Goal: Information Seeking & Learning: Check status

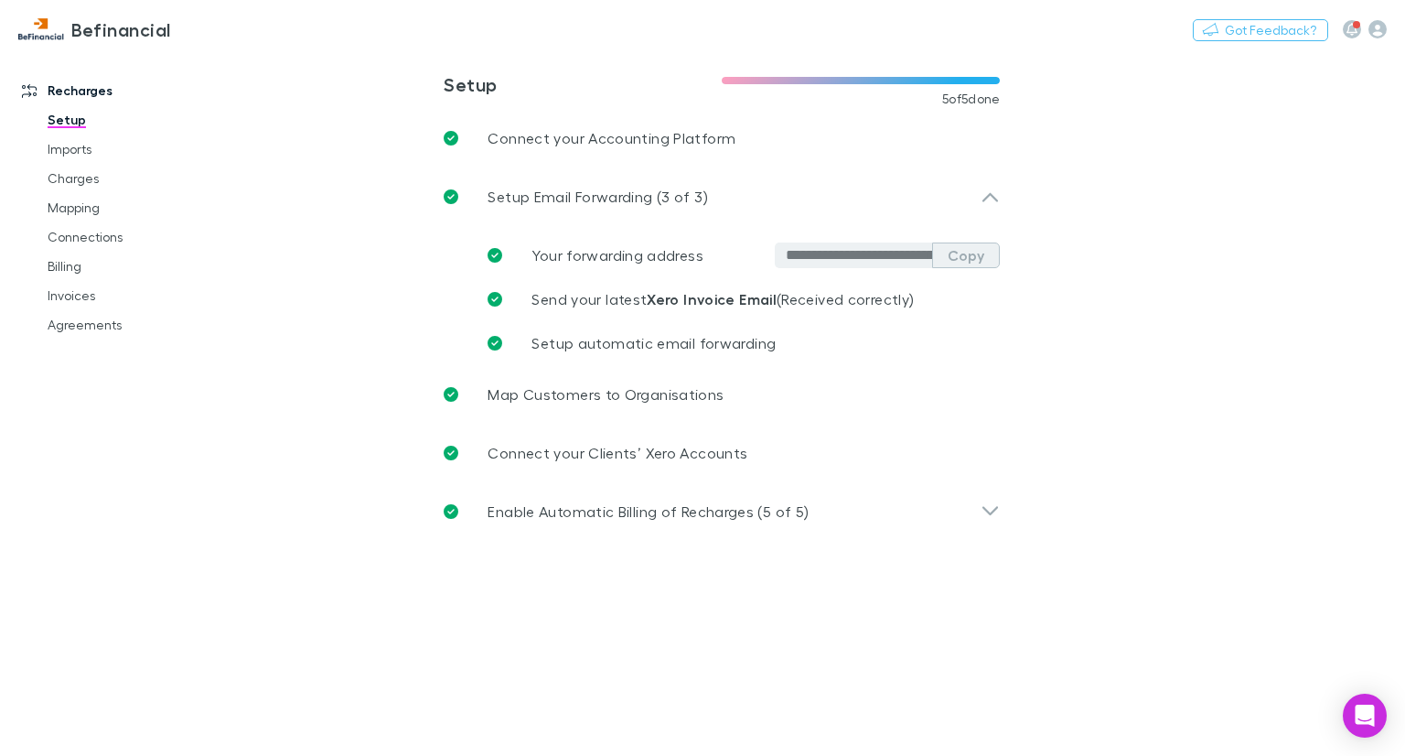
click at [953, 262] on button "Copy" at bounding box center [966, 255] width 68 height 26
click at [65, 261] on link "Billing" at bounding box center [134, 266] width 210 height 29
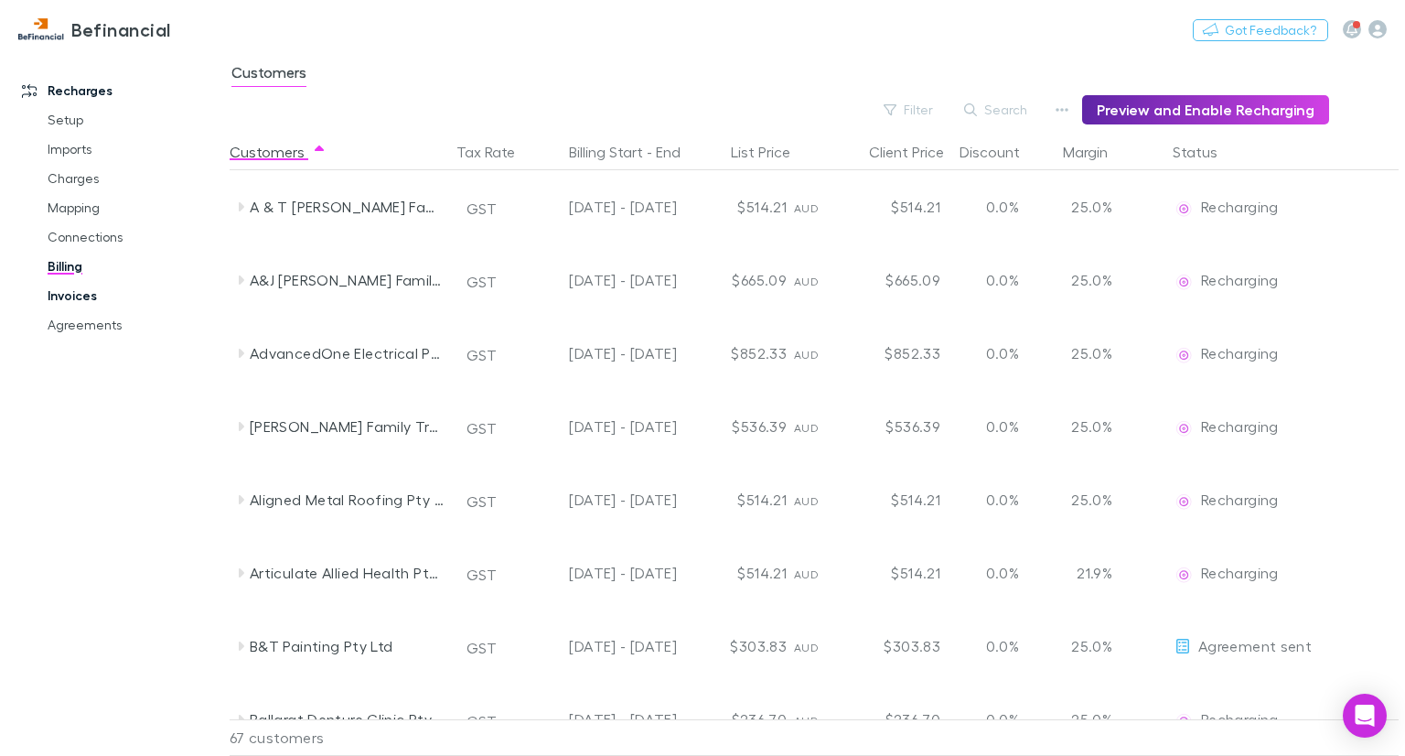
click at [71, 292] on link "Invoices" at bounding box center [134, 295] width 210 height 29
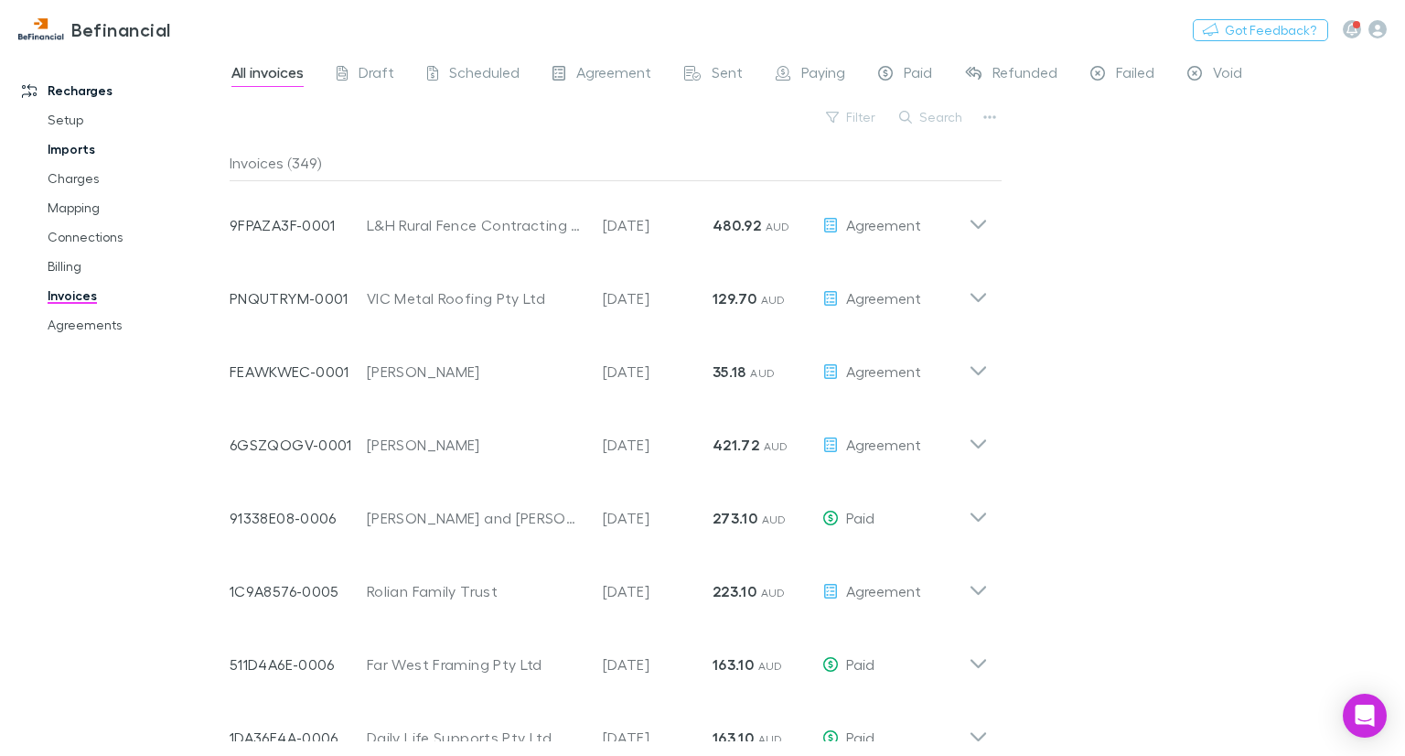
click at [70, 145] on link "Imports" at bounding box center [134, 149] width 210 height 29
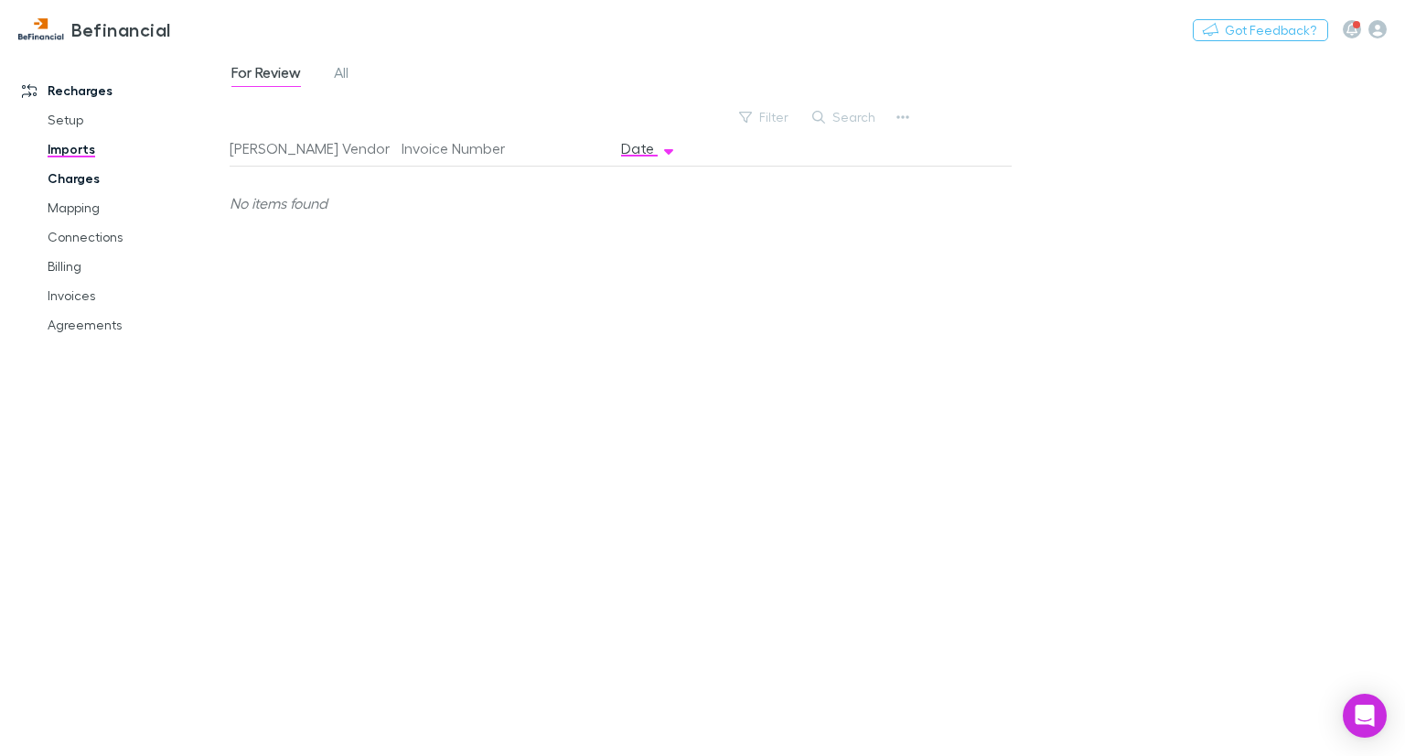
click at [73, 180] on link "Charges" at bounding box center [134, 178] width 210 height 29
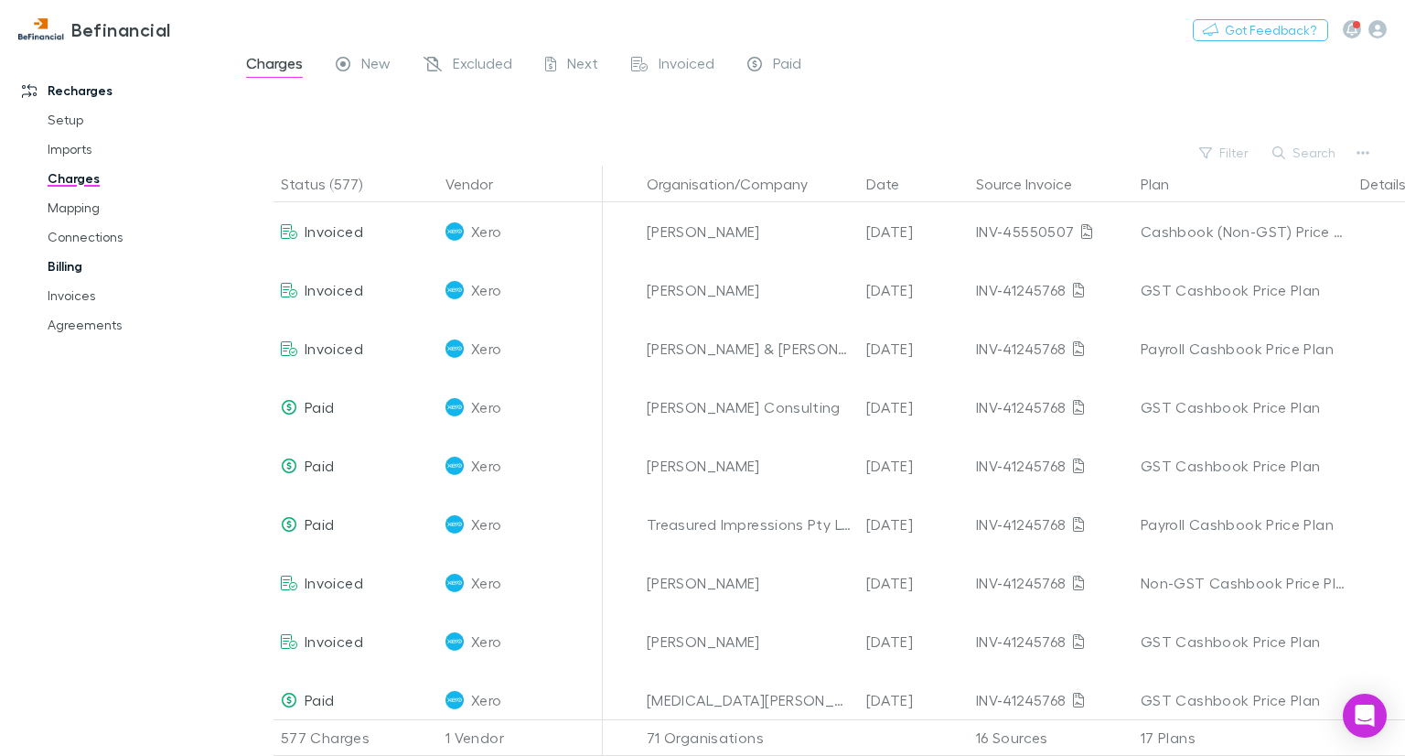
click at [81, 261] on link "Billing" at bounding box center [134, 266] width 210 height 29
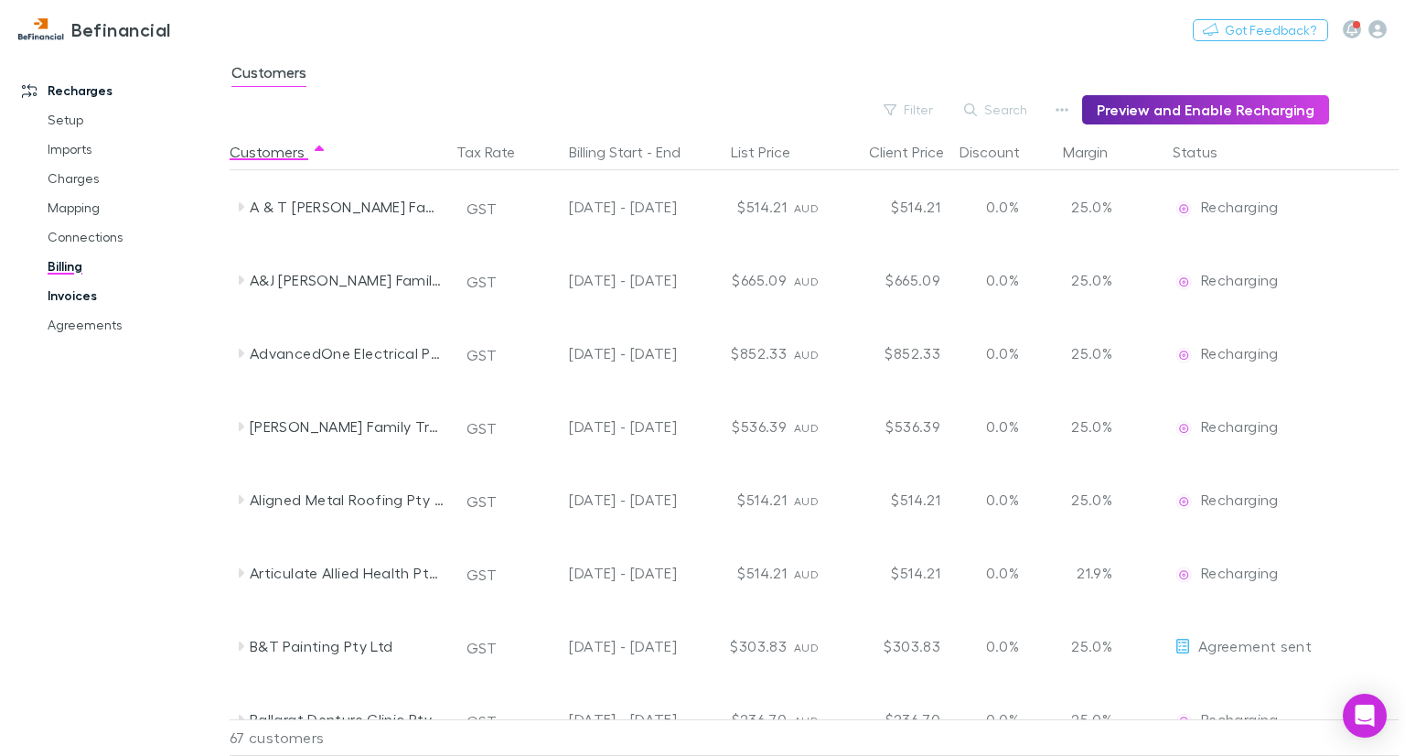
click at [78, 304] on link "Invoices" at bounding box center [134, 295] width 210 height 29
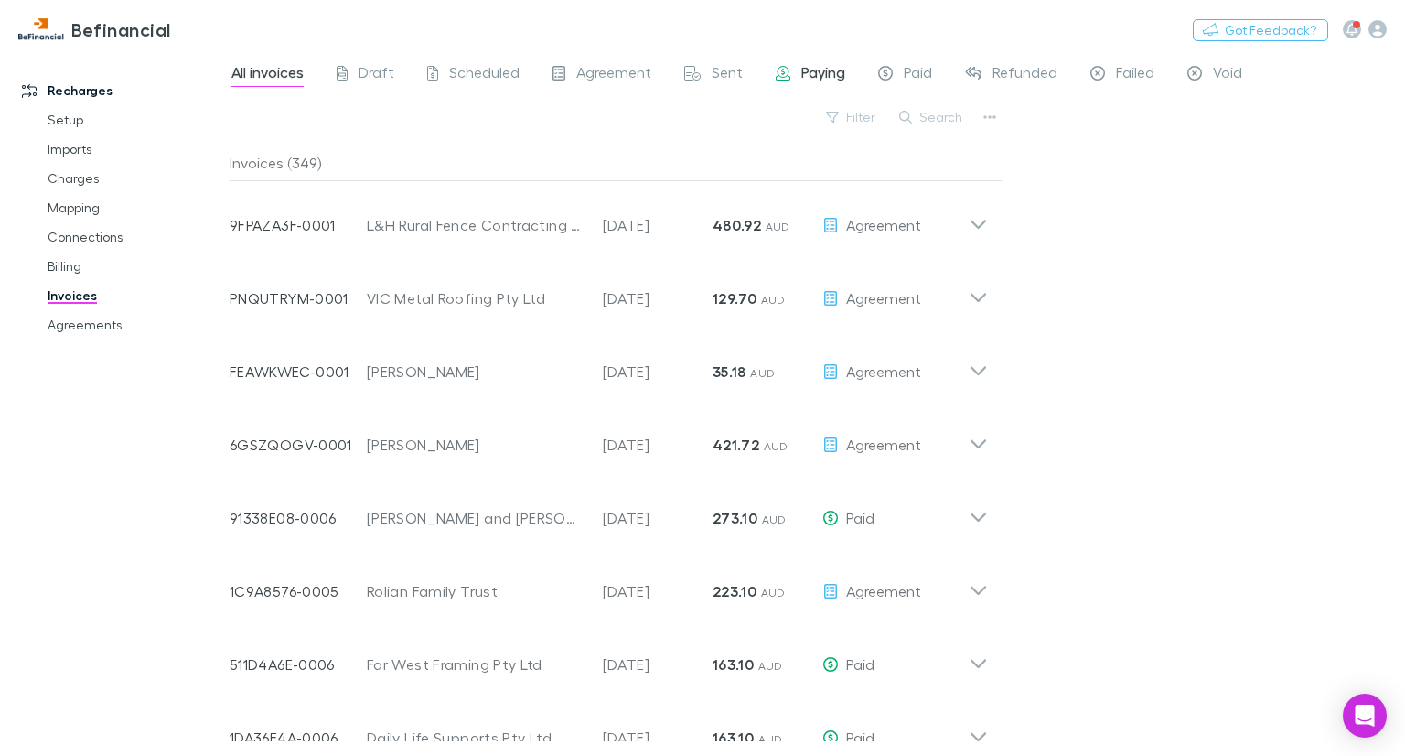
click at [802, 85] on span "Paying" at bounding box center [824, 75] width 44 height 24
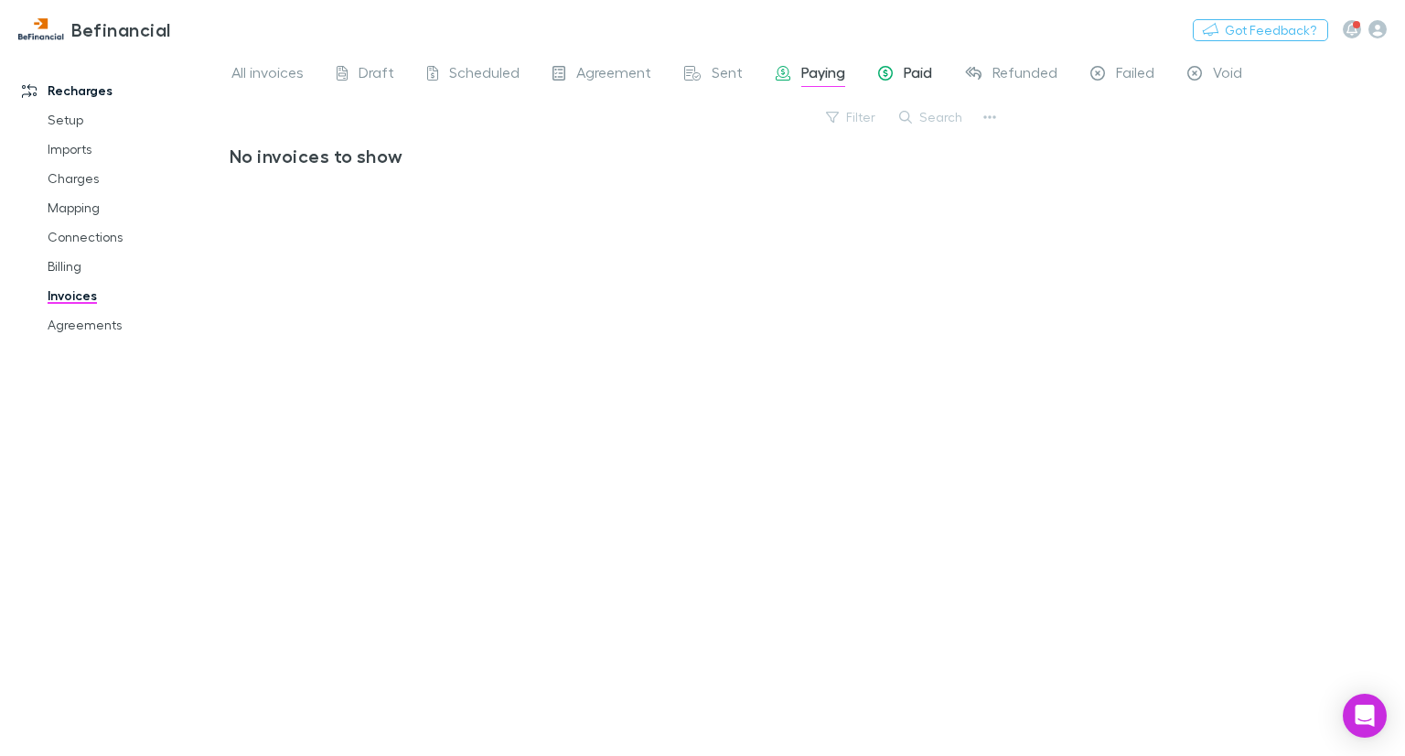
click at [914, 70] on span "Paid" at bounding box center [918, 75] width 28 height 24
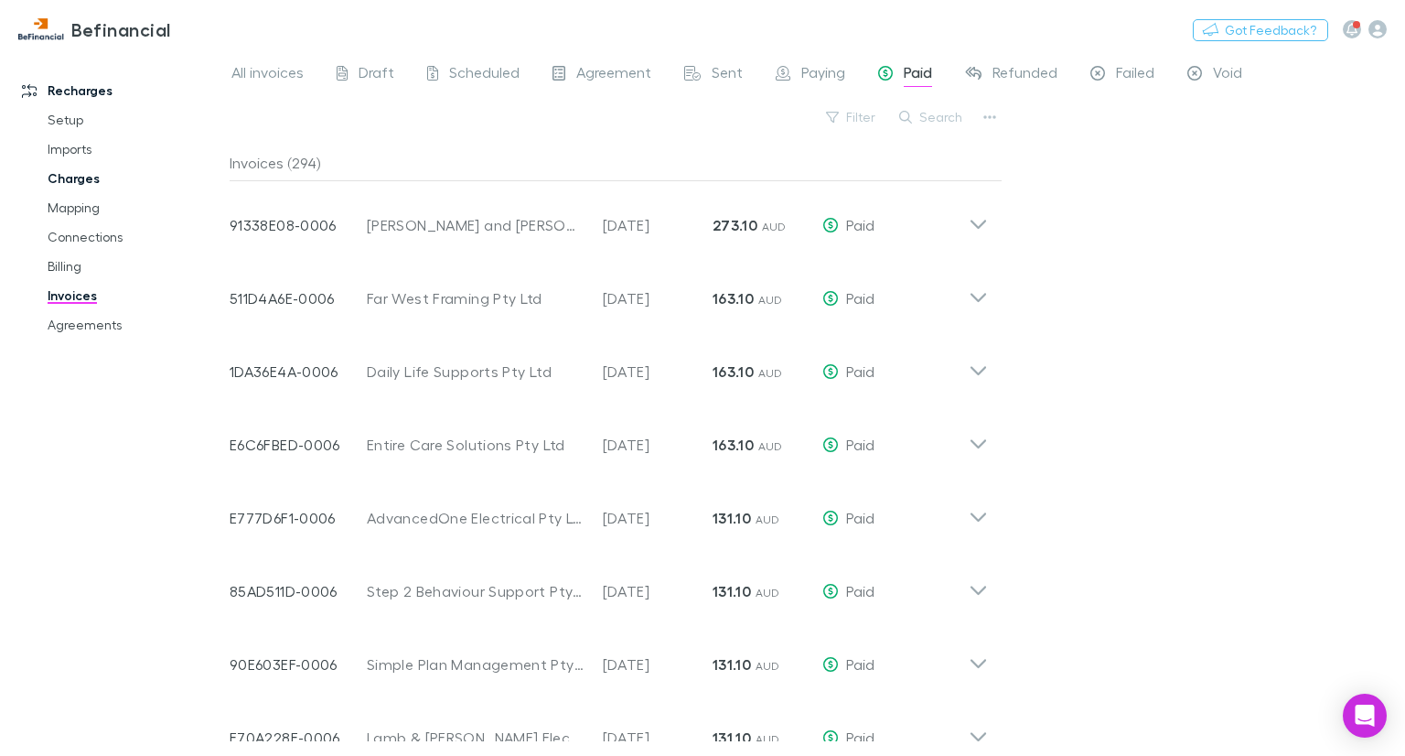
click at [73, 170] on link "Charges" at bounding box center [134, 178] width 210 height 29
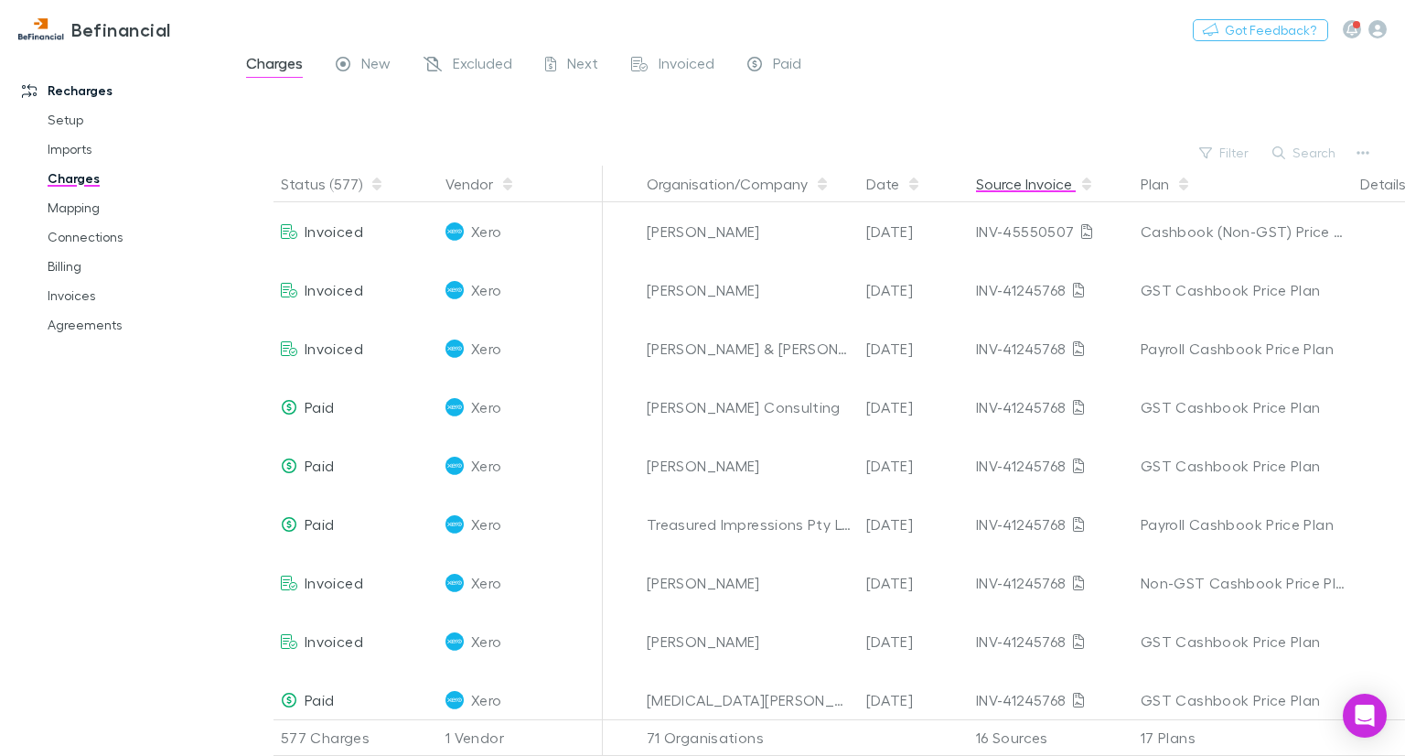
click at [1002, 179] on button "Source Invoice" at bounding box center [1035, 184] width 118 height 37
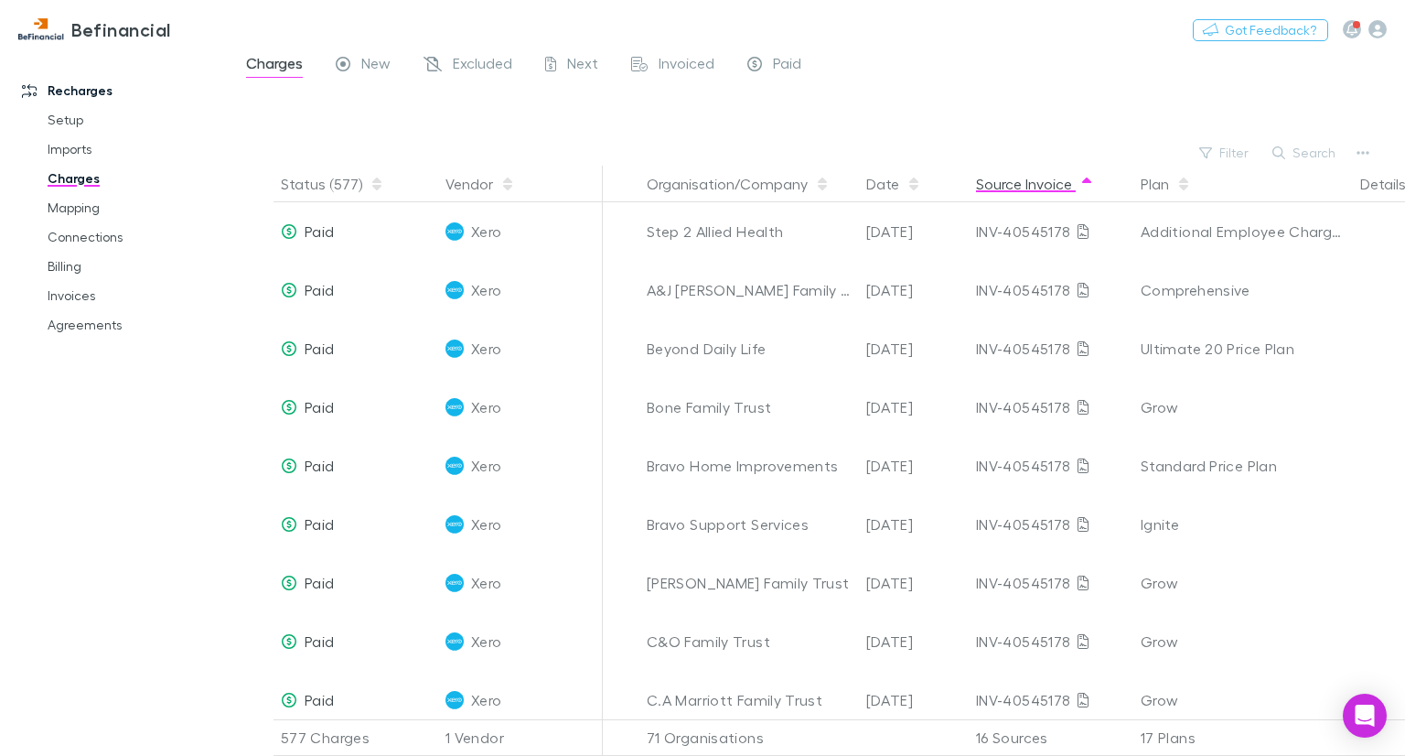
click at [1002, 179] on button "Source Invoice" at bounding box center [1035, 184] width 118 height 37
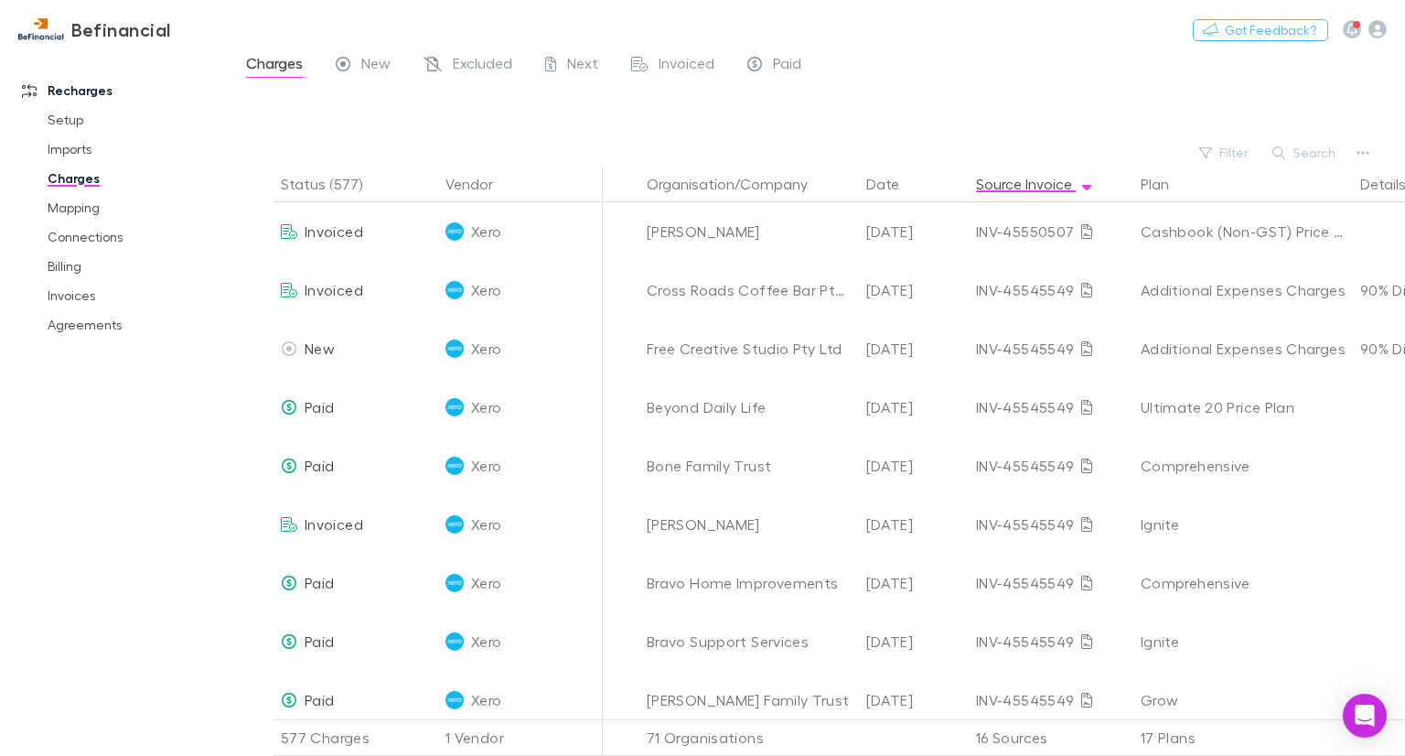
click at [92, 92] on link "Recharges" at bounding box center [122, 90] width 236 height 29
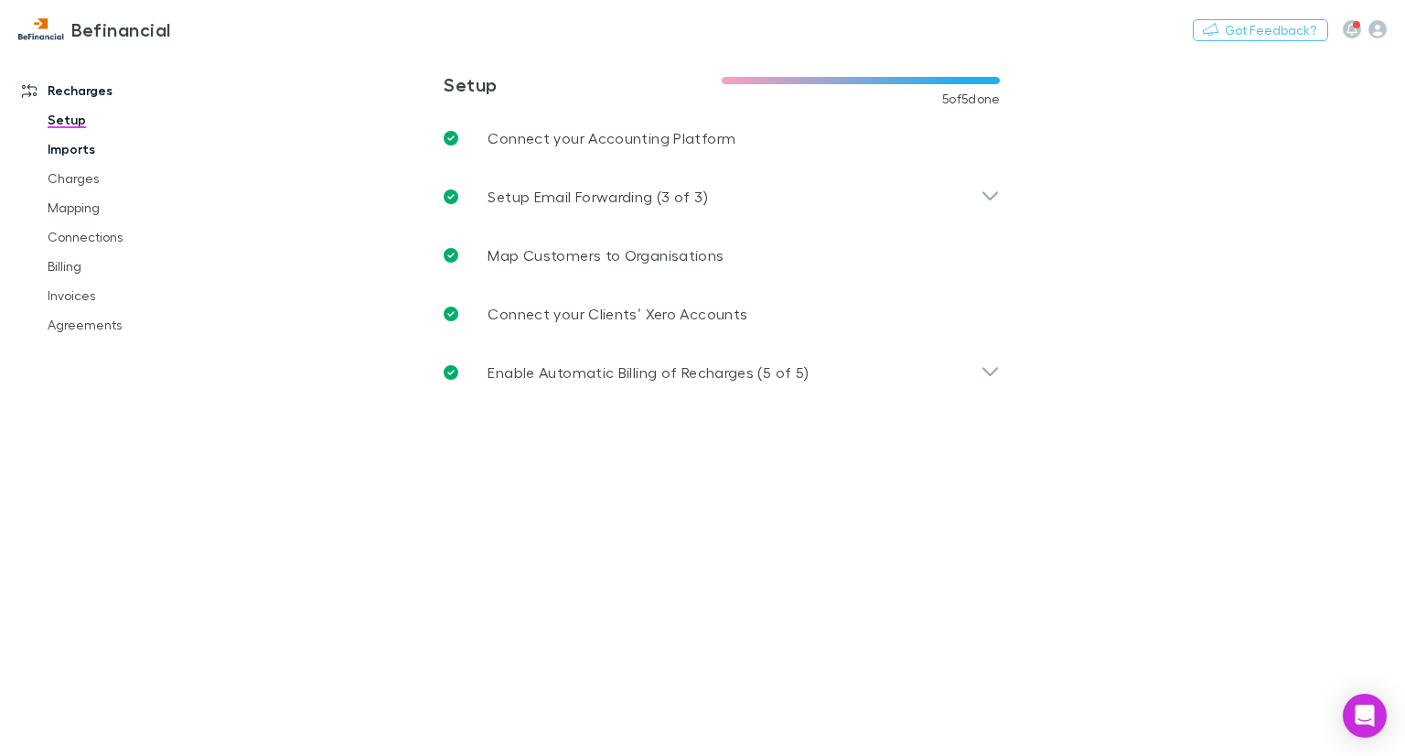
click at [72, 144] on link "Imports" at bounding box center [134, 149] width 210 height 29
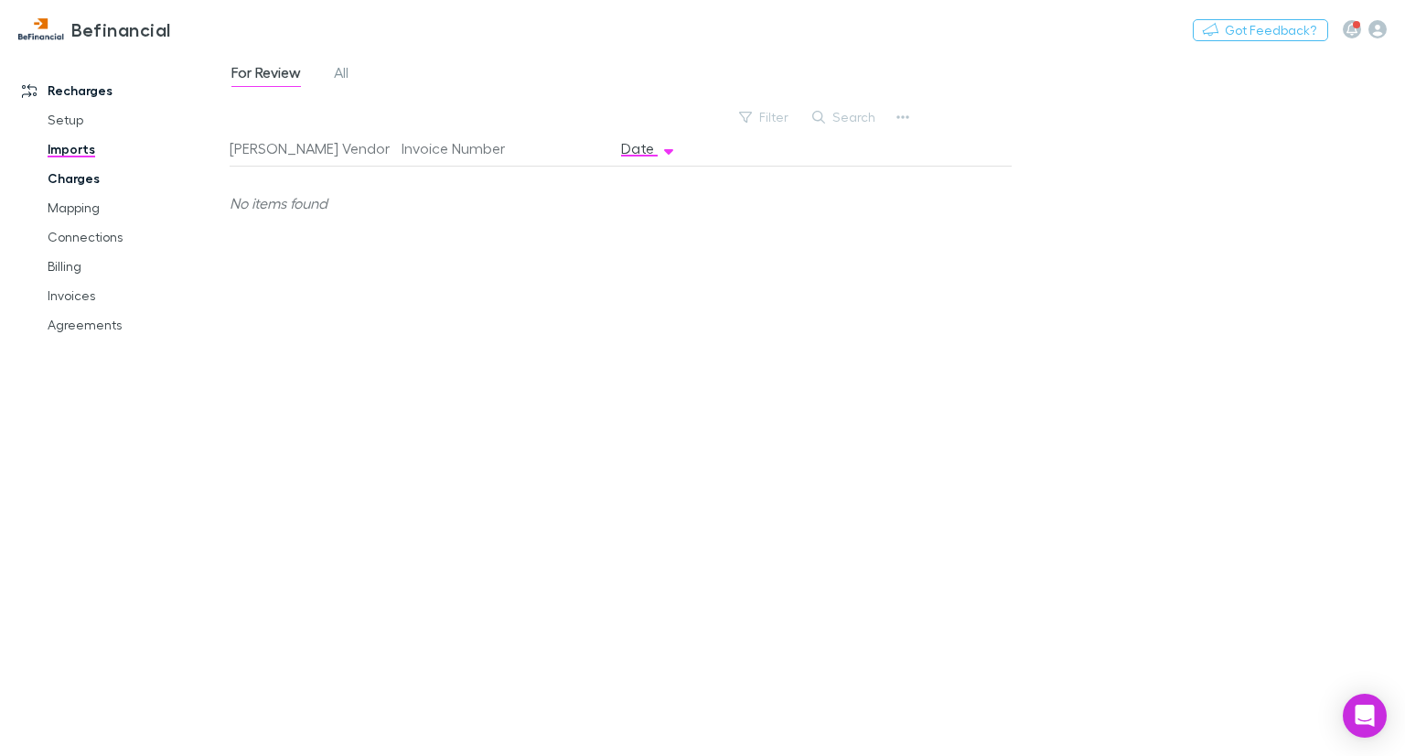
click at [65, 180] on link "Charges" at bounding box center [134, 178] width 210 height 29
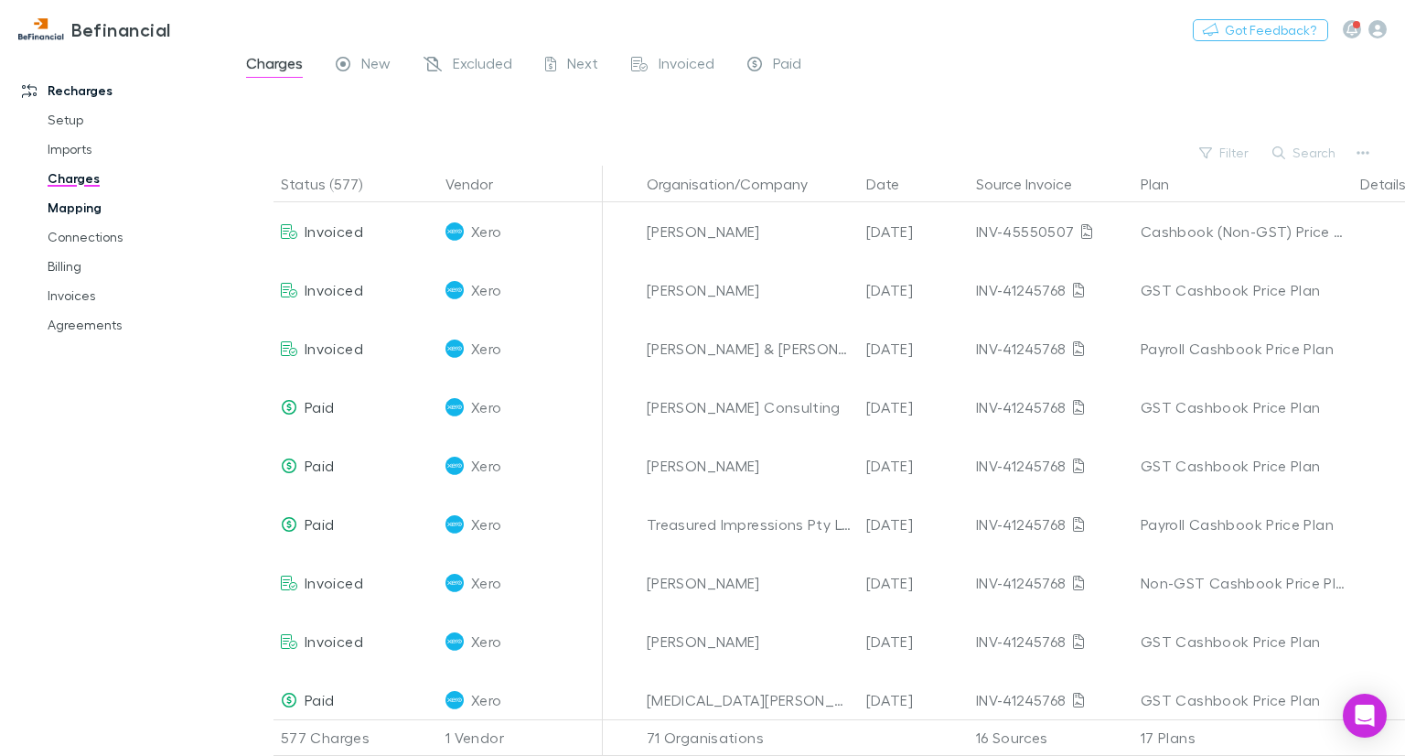
click at [66, 212] on link "Mapping" at bounding box center [134, 207] width 210 height 29
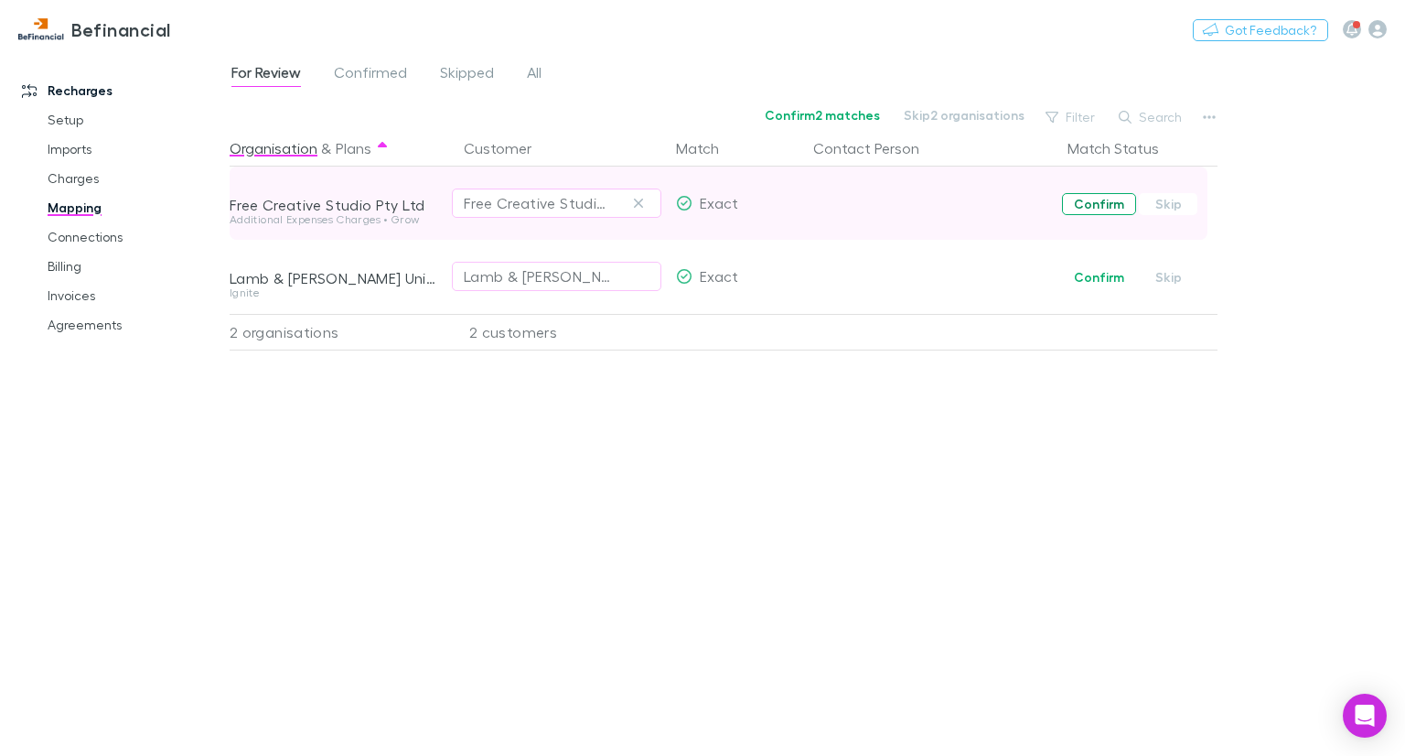
click at [1104, 206] on button "Confirm" at bounding box center [1099, 204] width 74 height 22
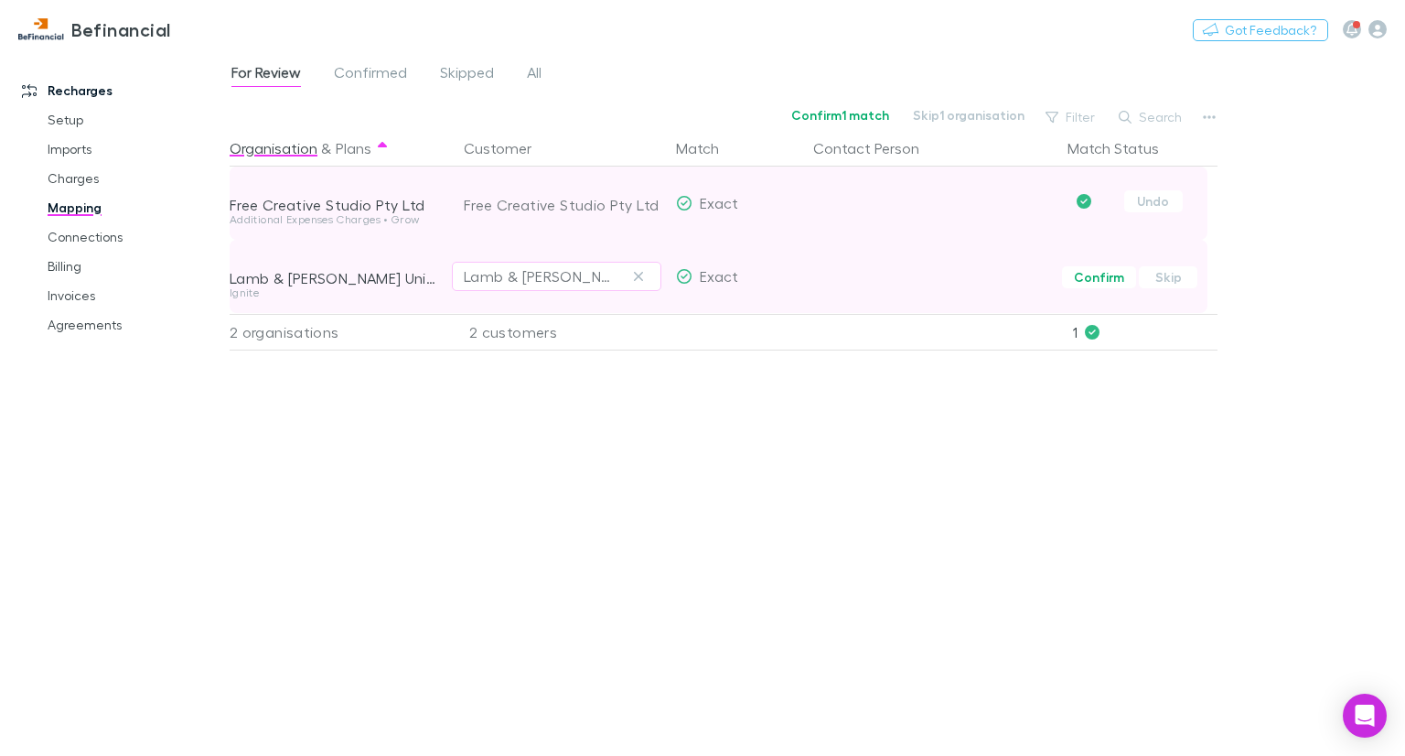
click at [1164, 287] on span "Confirm Skip" at bounding box center [1139, 276] width 157 height 73
click at [1164, 281] on button "Skip" at bounding box center [1168, 277] width 59 height 22
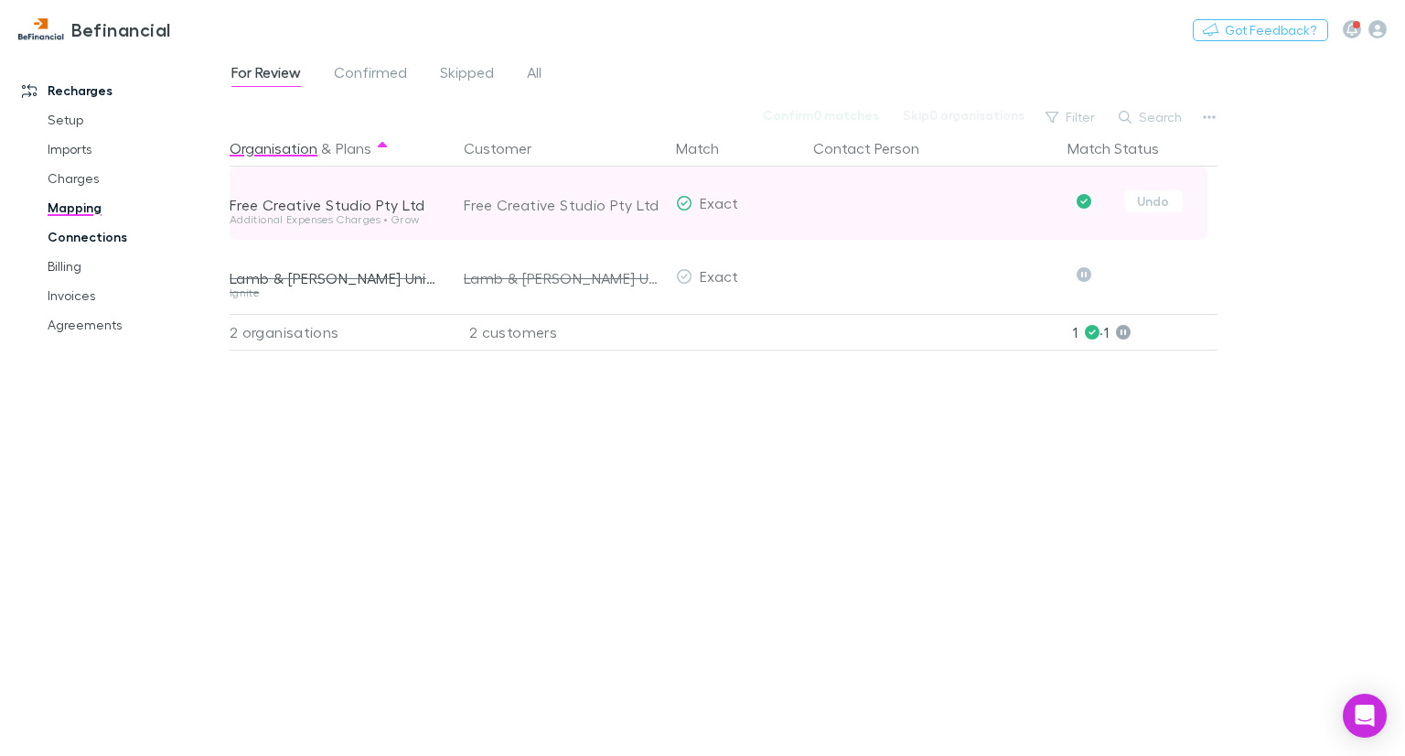
click at [115, 231] on link "Connections" at bounding box center [134, 236] width 210 height 29
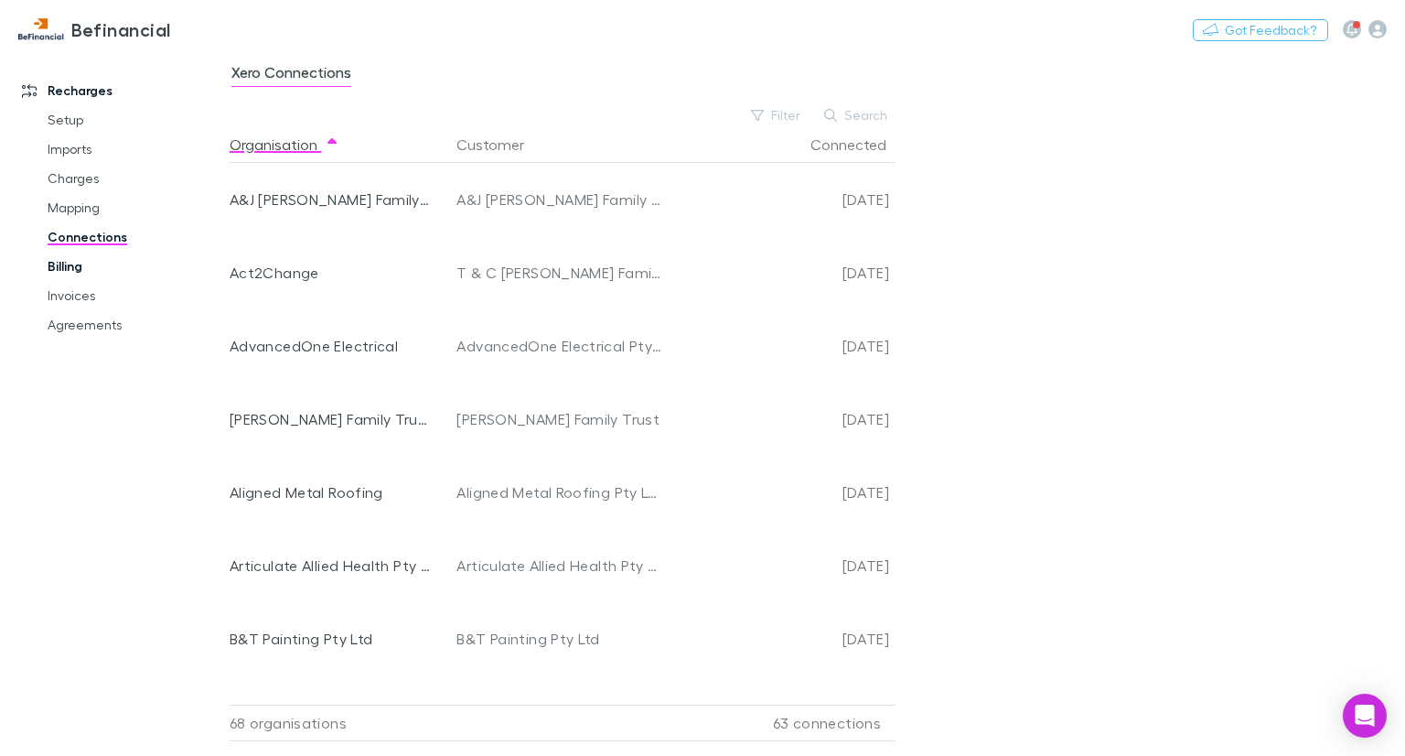
click at [61, 257] on link "Billing" at bounding box center [134, 266] width 210 height 29
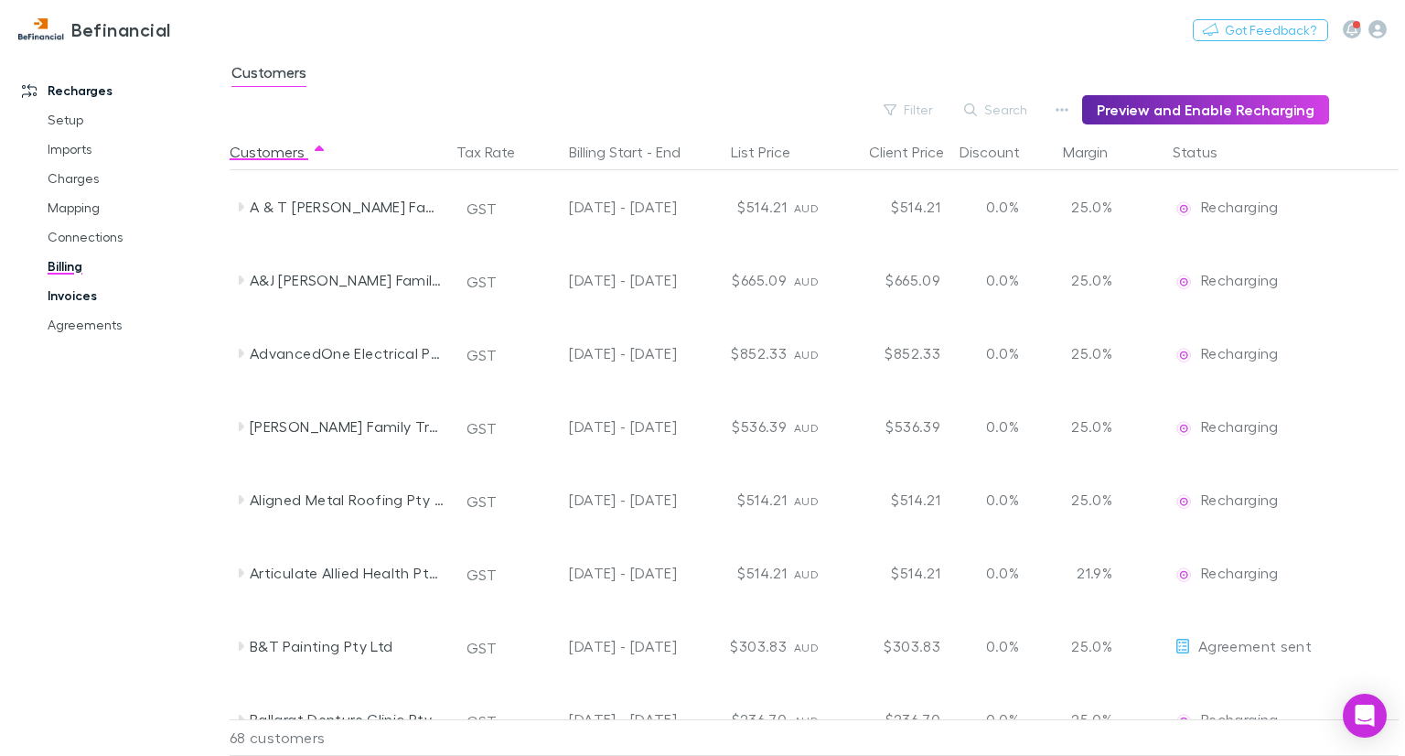
click at [71, 294] on link "Invoices" at bounding box center [134, 295] width 210 height 29
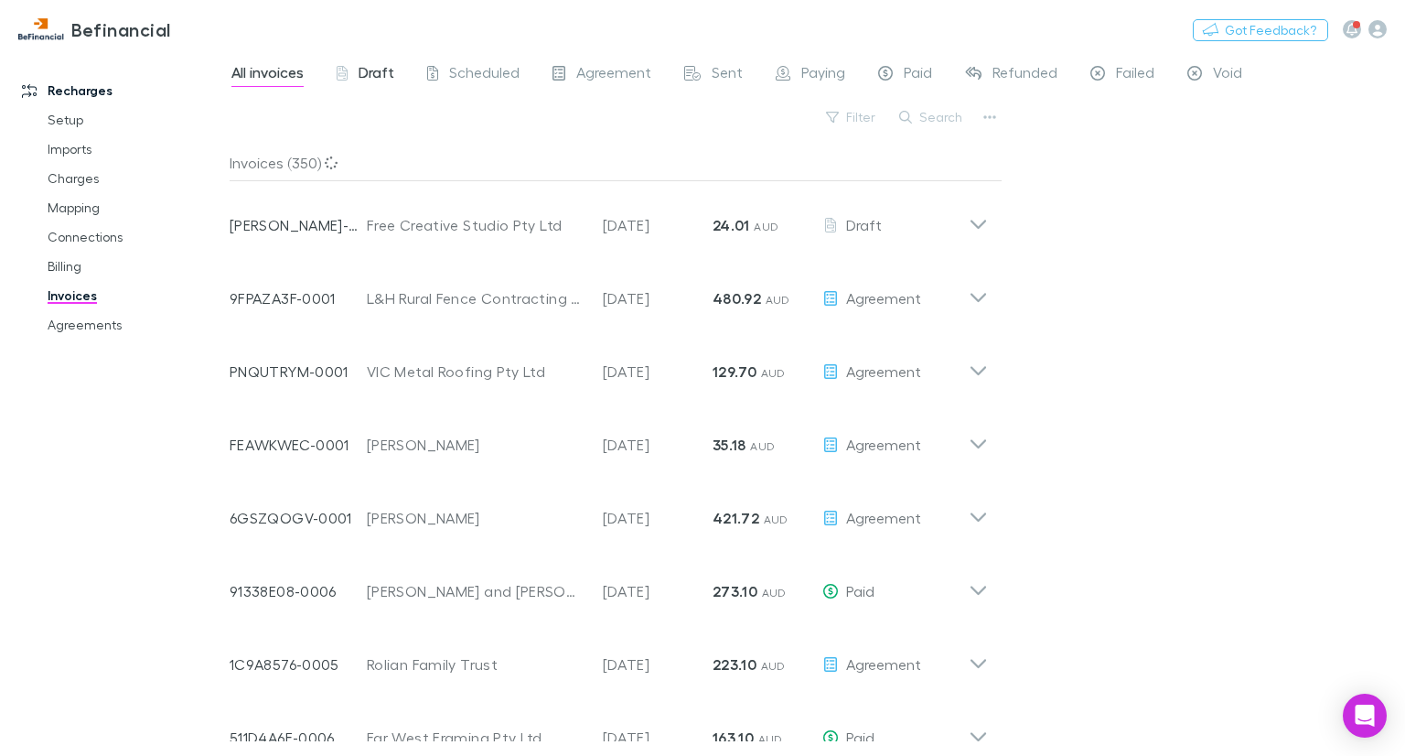
click at [369, 74] on span "Draft" at bounding box center [377, 75] width 36 height 24
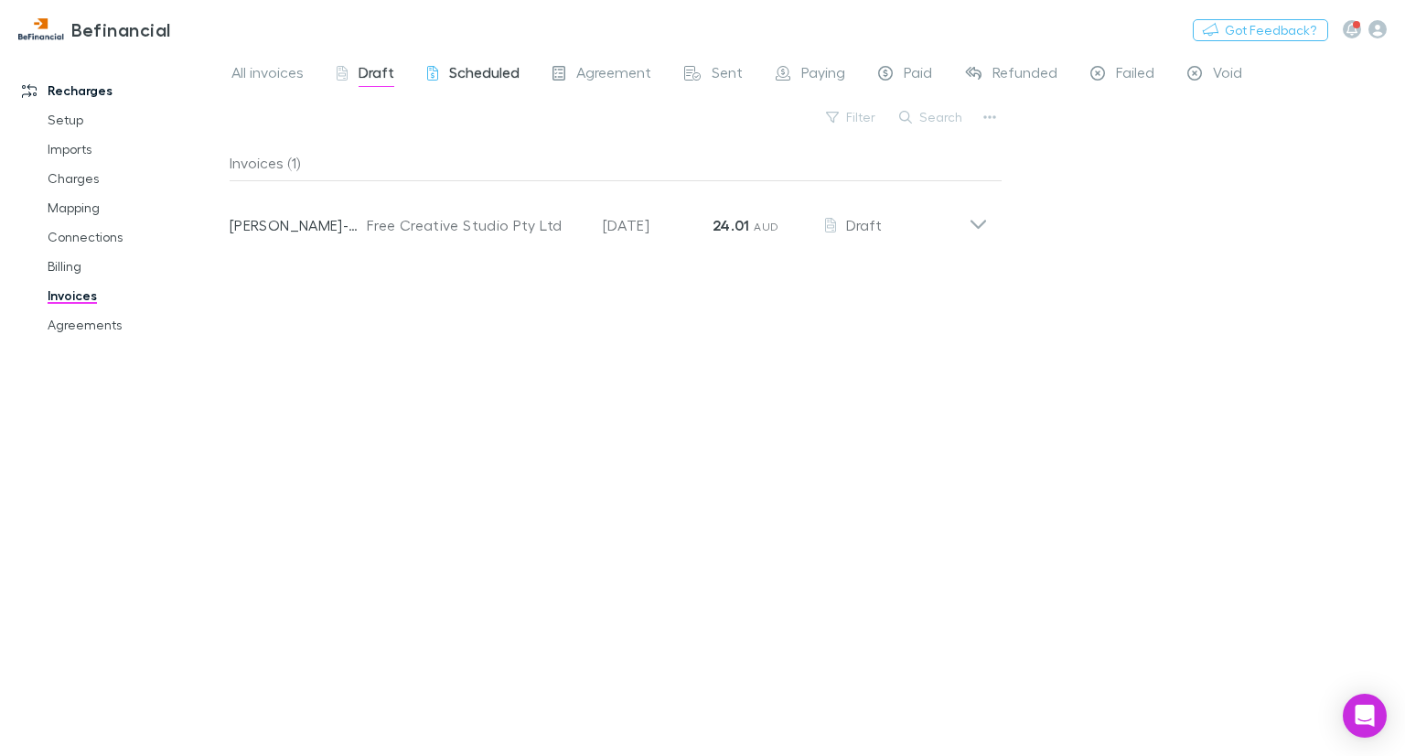
click at [468, 66] on span "Scheduled" at bounding box center [484, 75] width 70 height 24
click at [611, 67] on span "Agreement" at bounding box center [613, 75] width 75 height 24
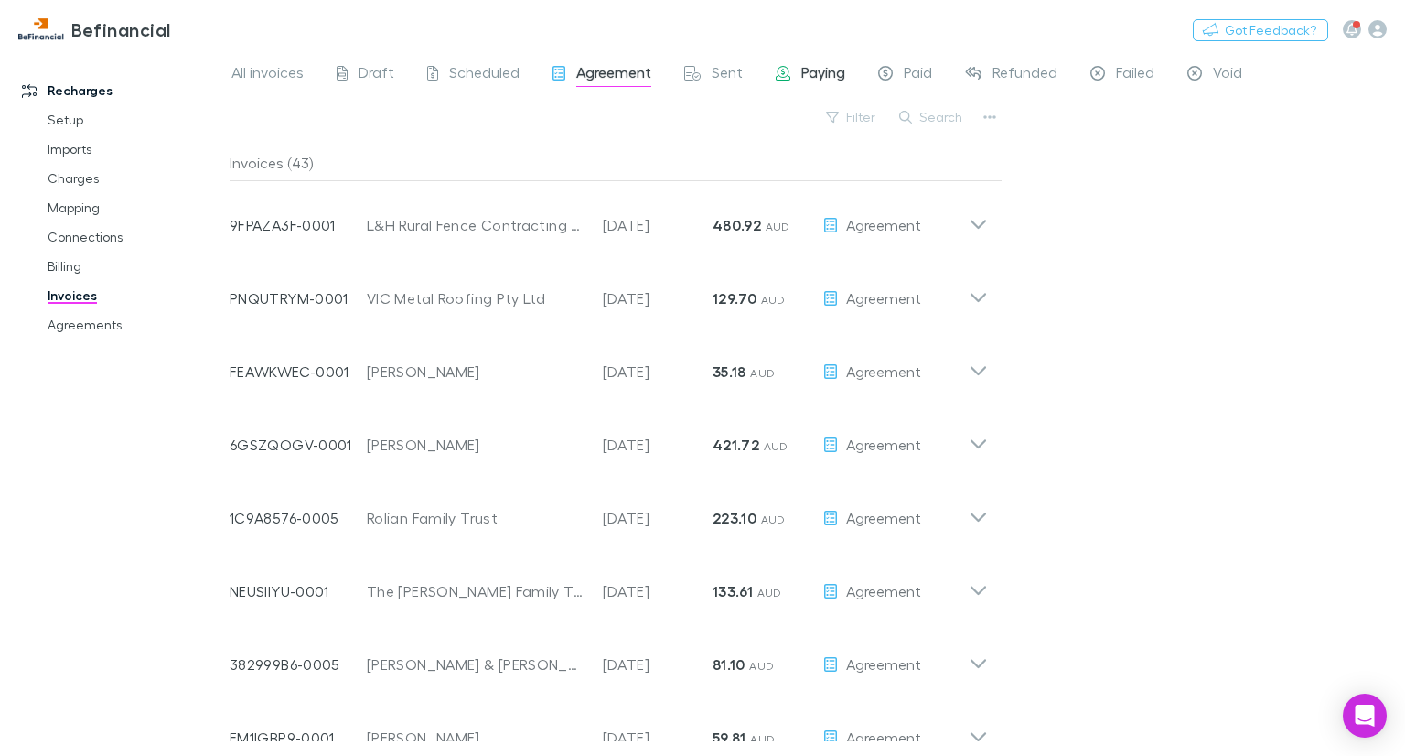
drag, startPoint x: 703, startPoint y: 76, endPoint x: 807, endPoint y: 68, distance: 104.6
click at [807, 68] on span "Paying" at bounding box center [824, 75] width 44 height 24
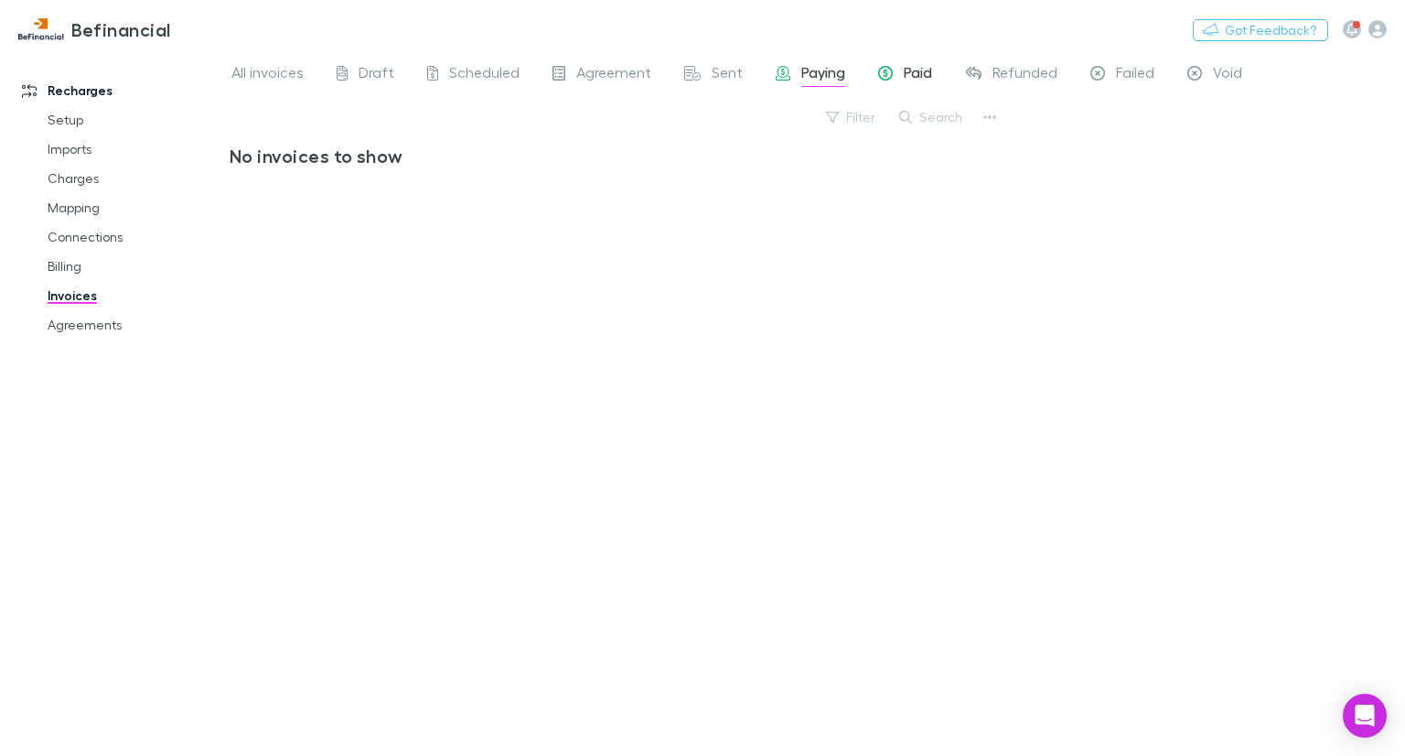
click at [911, 64] on span "Paid" at bounding box center [918, 75] width 28 height 24
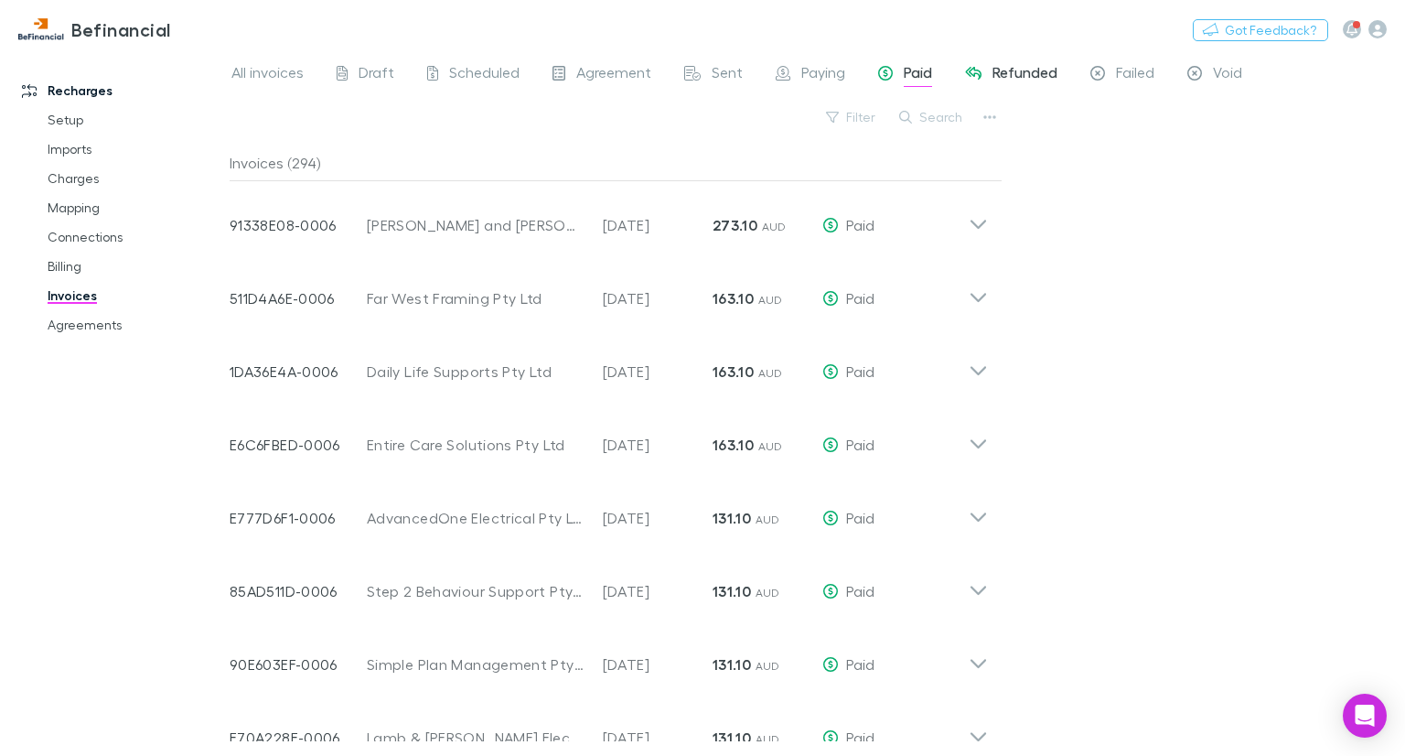
click at [1018, 67] on span "Refunded" at bounding box center [1025, 75] width 65 height 24
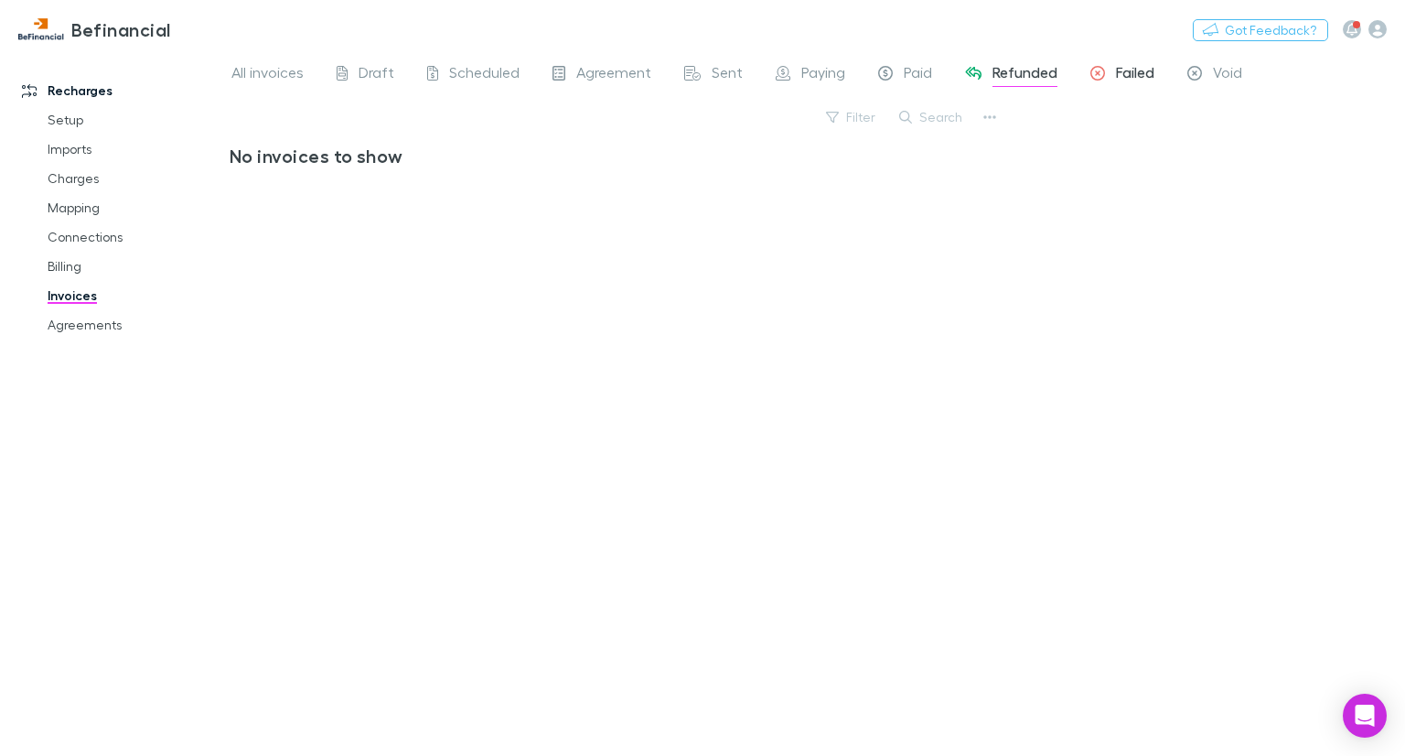
click at [1116, 85] on span "Failed" at bounding box center [1135, 75] width 38 height 24
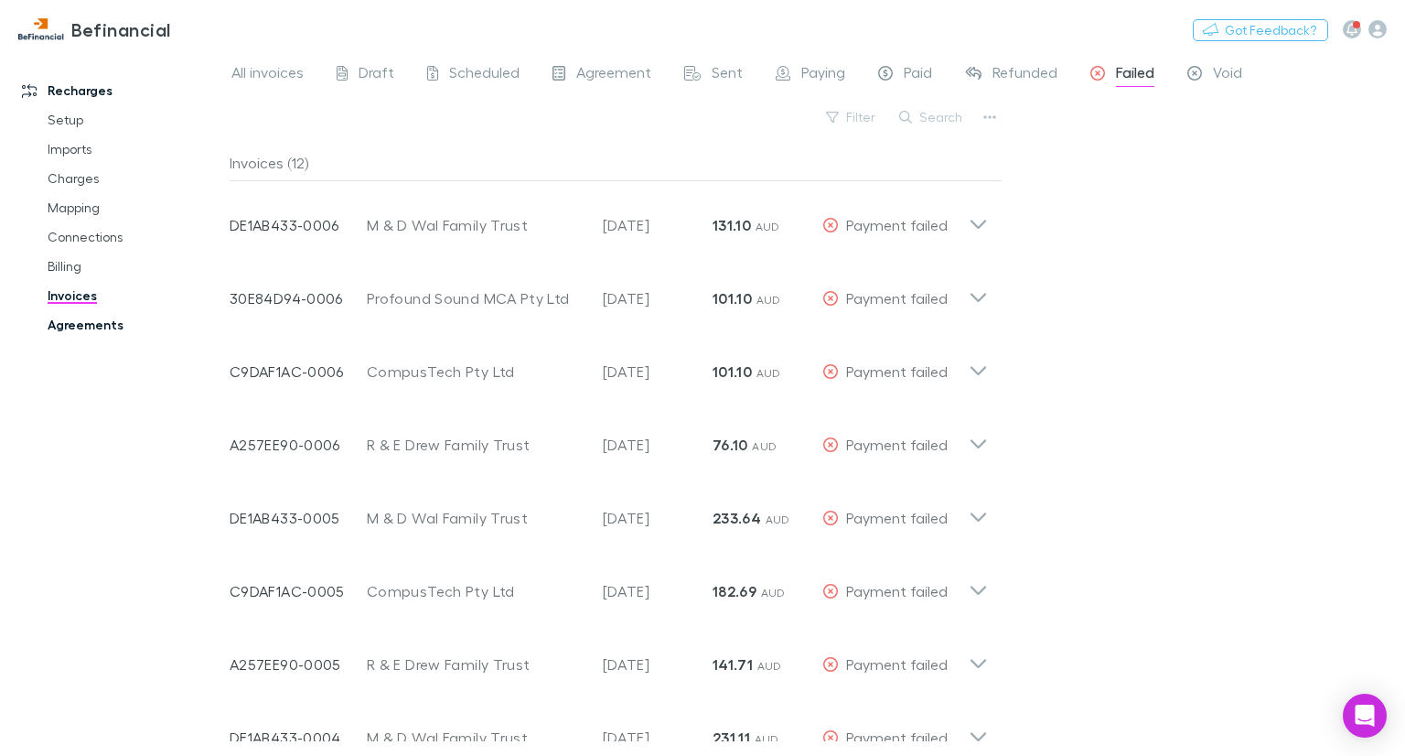
click at [80, 321] on link "Agreements" at bounding box center [134, 324] width 210 height 29
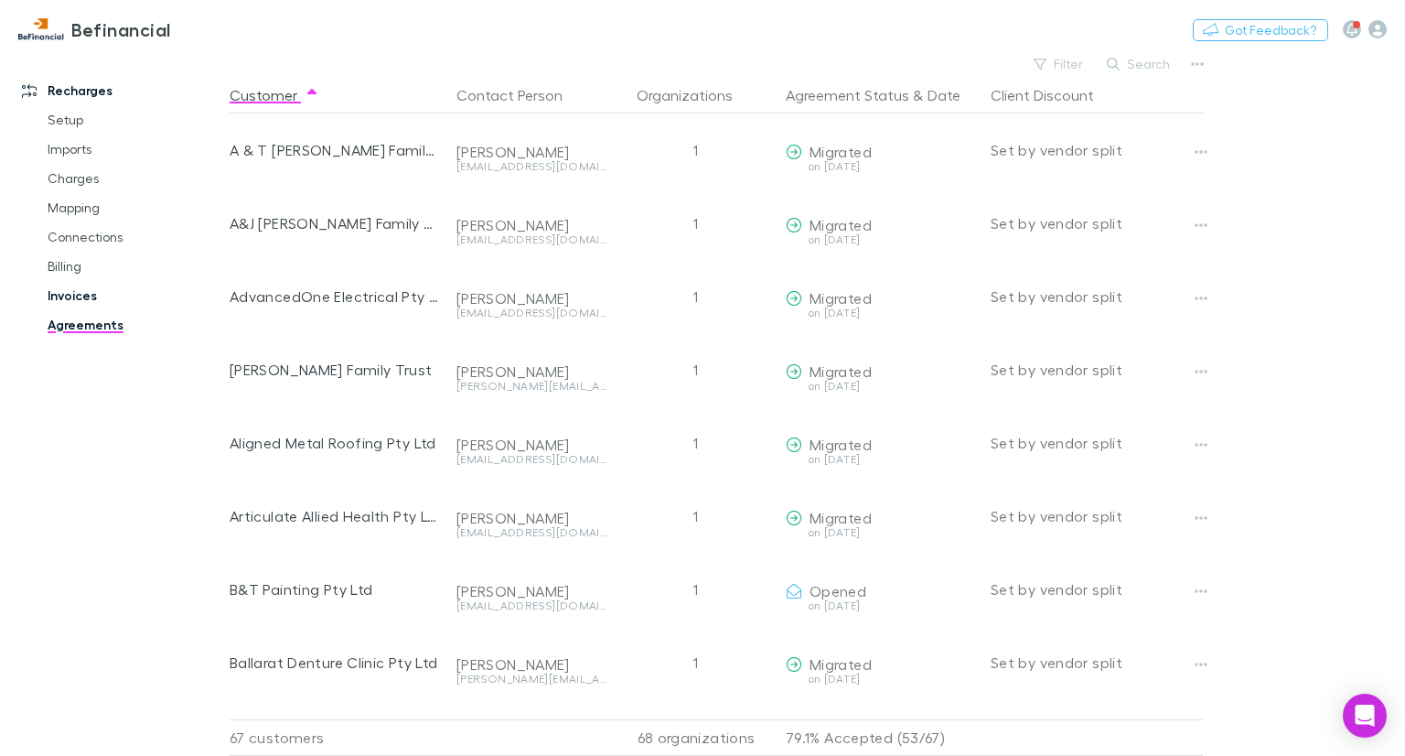
click at [56, 294] on link "Invoices" at bounding box center [134, 295] width 210 height 29
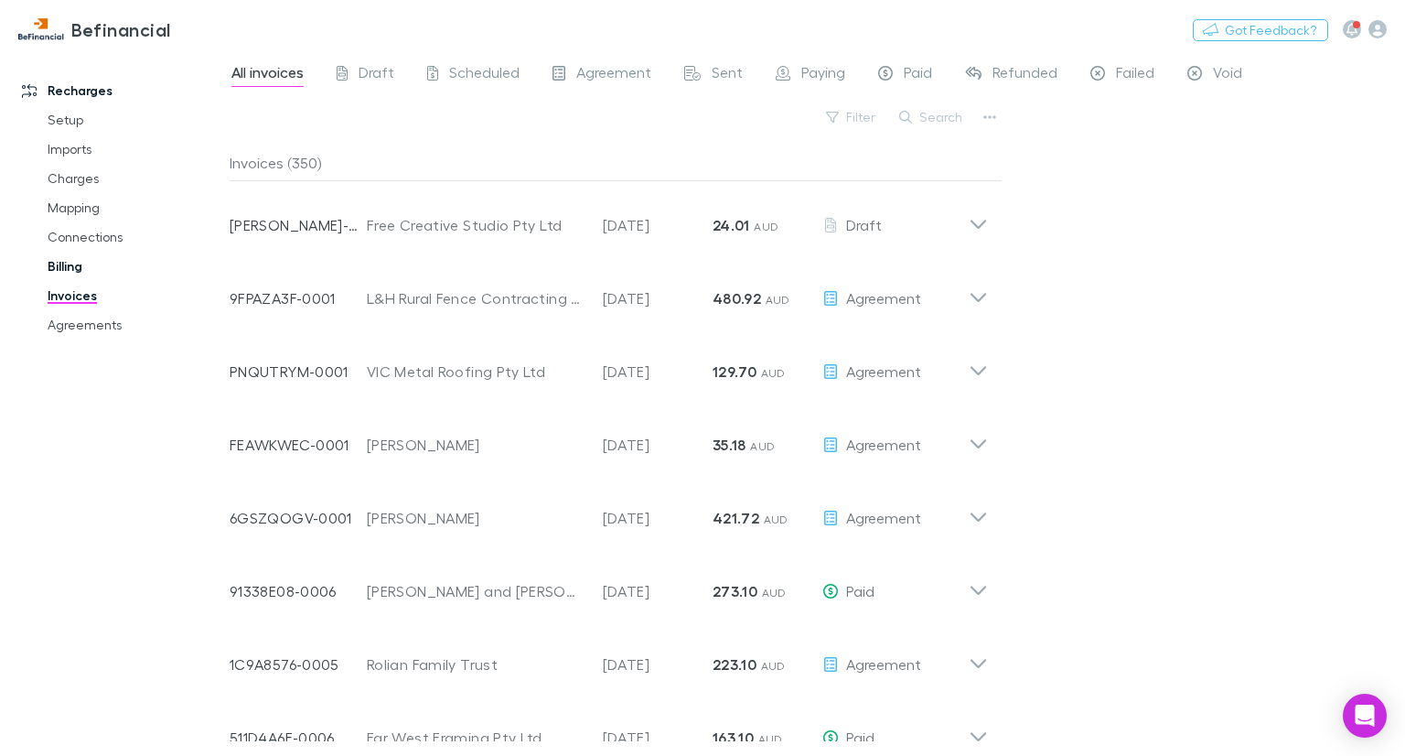
click at [61, 269] on link "Billing" at bounding box center [134, 266] width 210 height 29
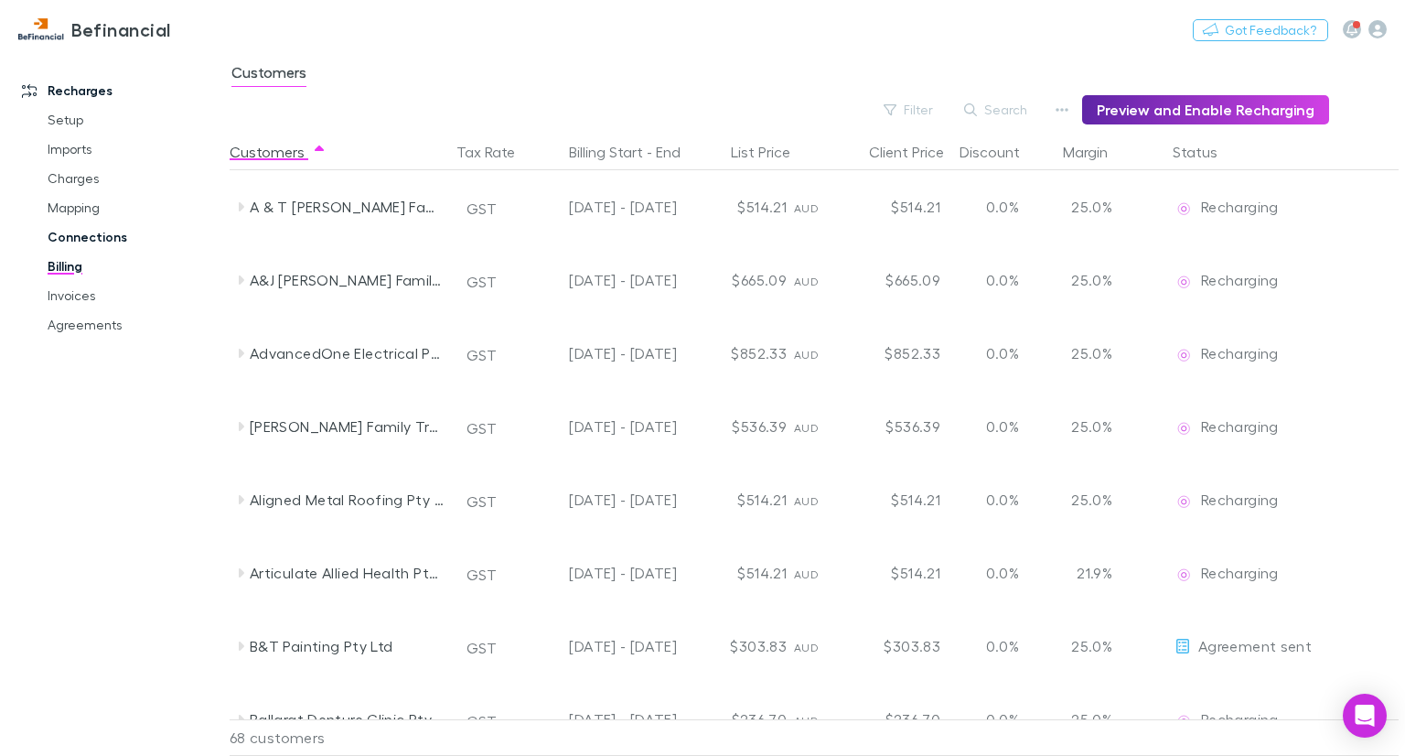
click at [89, 246] on link "Connections" at bounding box center [134, 236] width 210 height 29
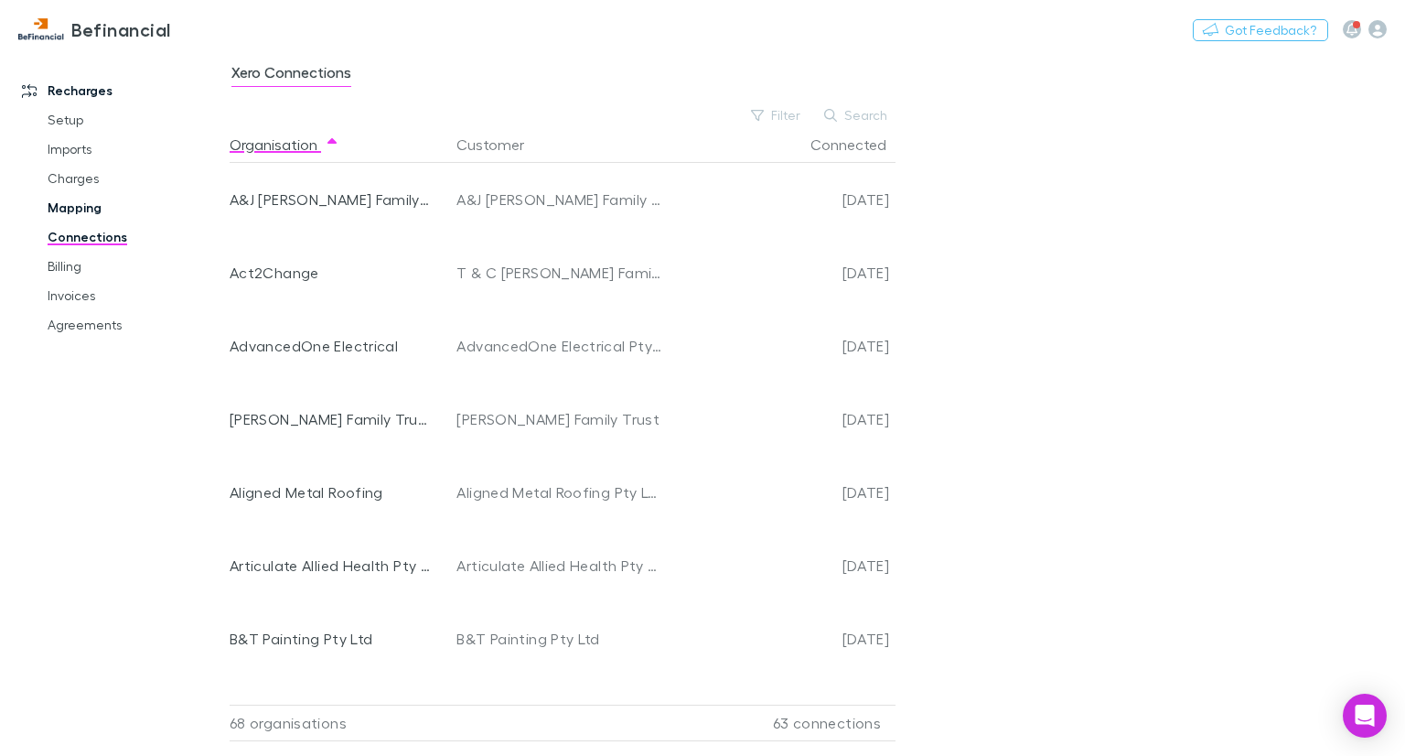
click at [86, 206] on link "Mapping" at bounding box center [134, 207] width 210 height 29
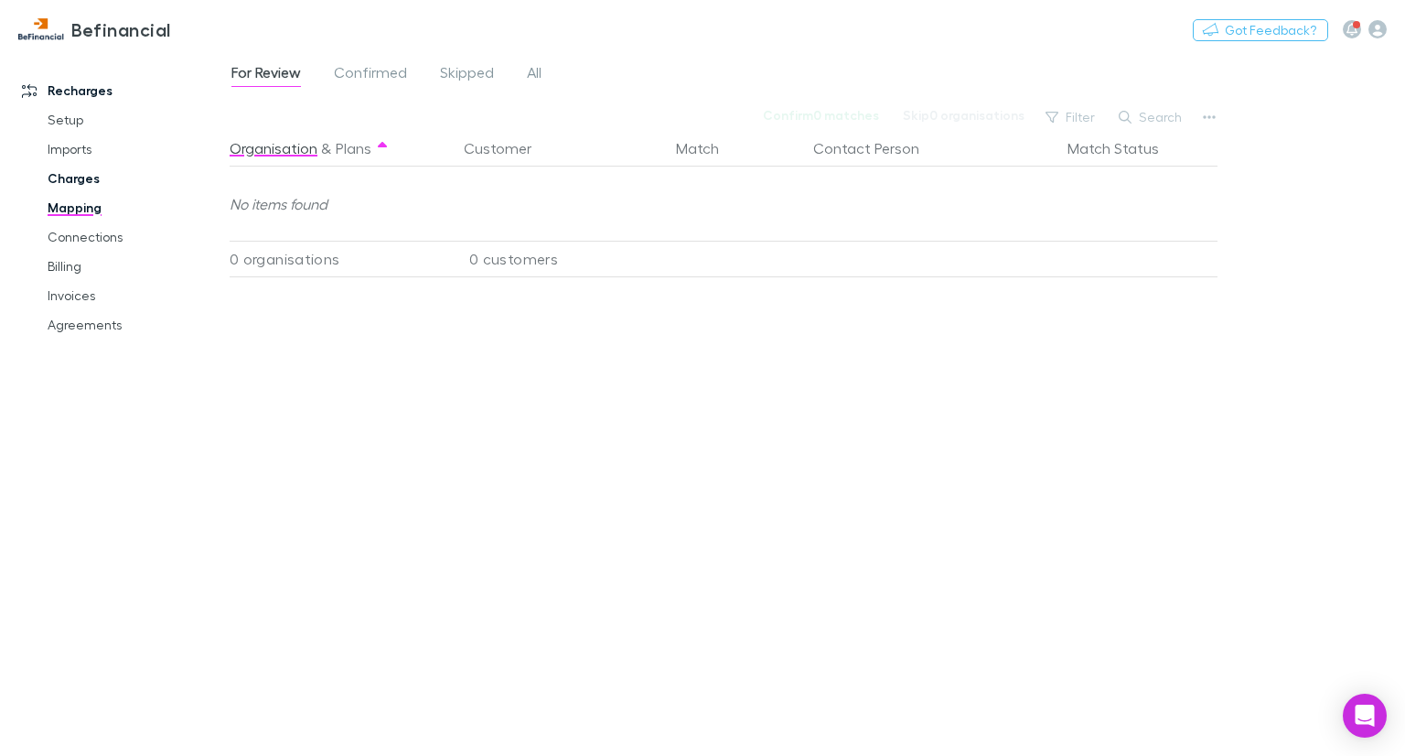
click at [85, 179] on link "Charges" at bounding box center [134, 178] width 210 height 29
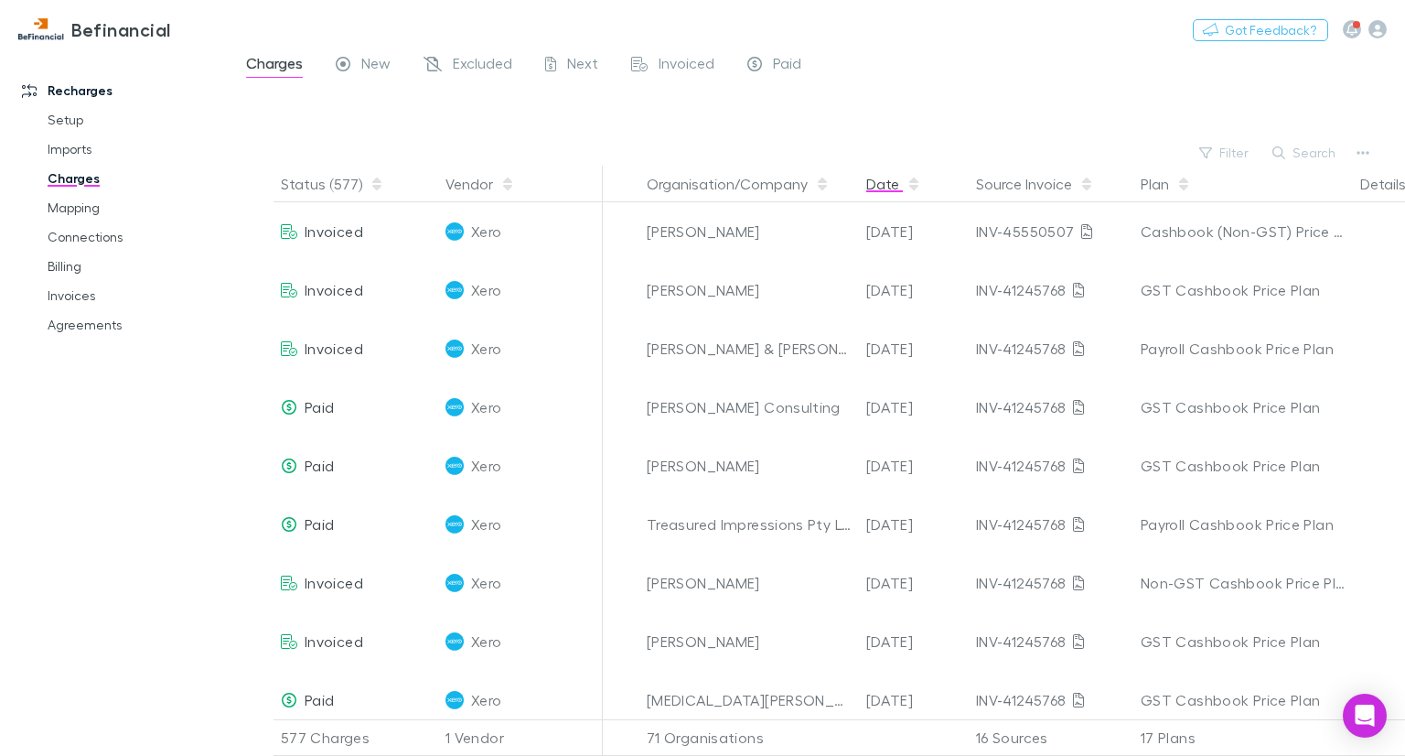
click at [889, 176] on button "Date" at bounding box center [894, 184] width 55 height 37
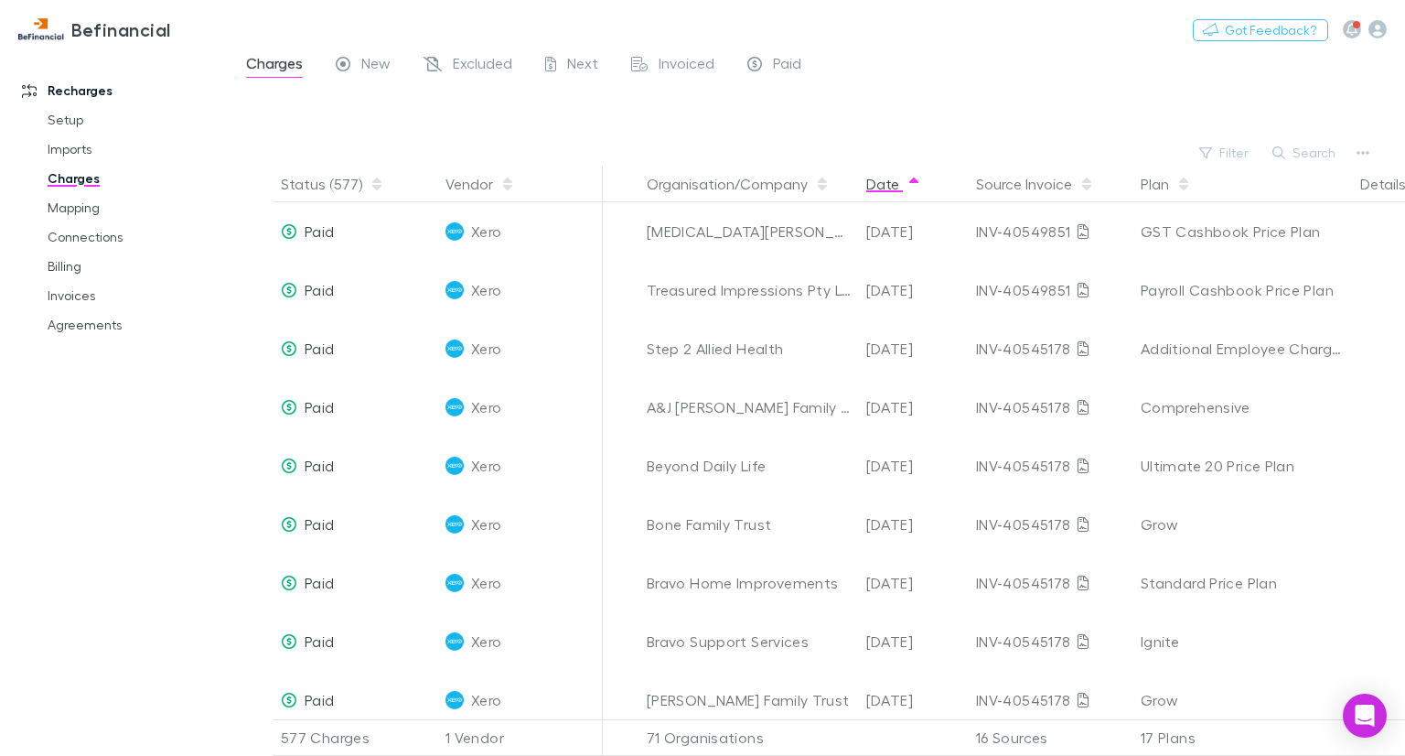
click at [891, 176] on button "Date" at bounding box center [894, 184] width 55 height 37
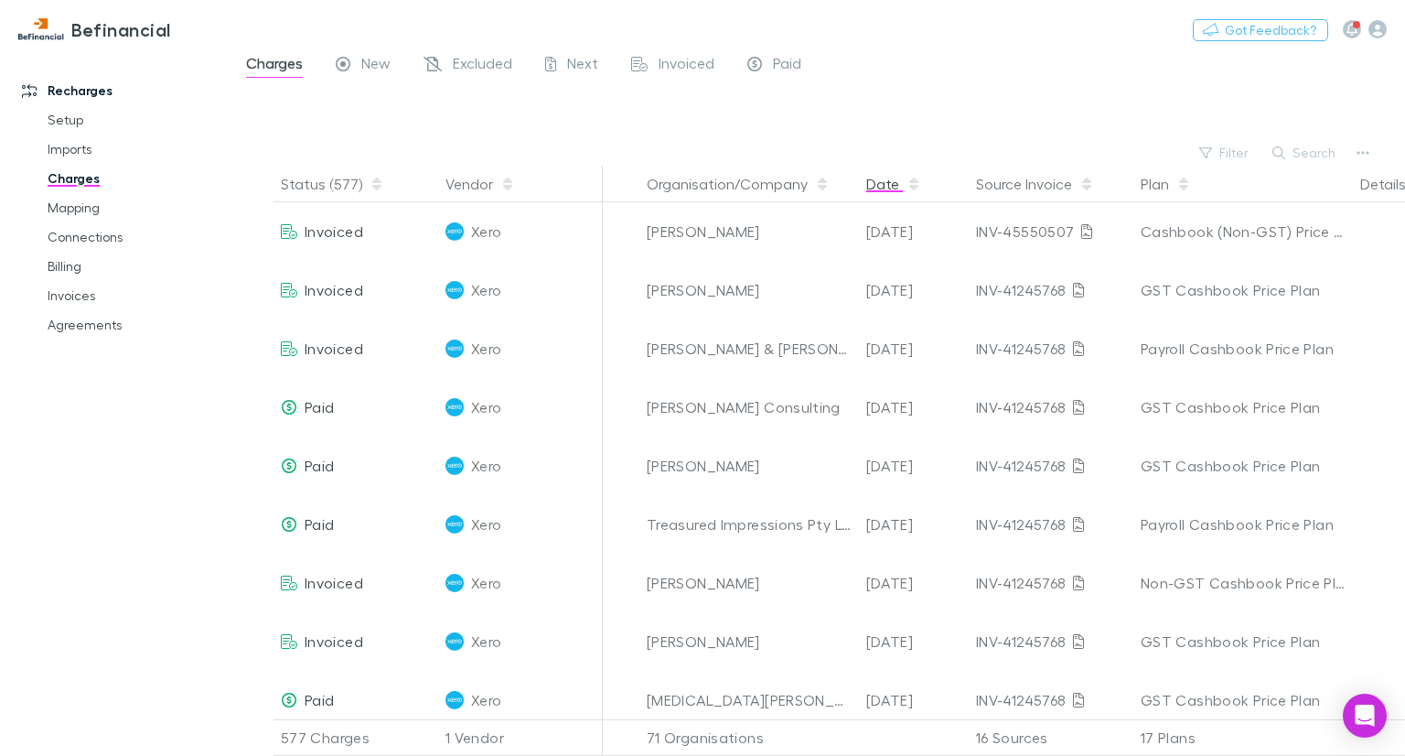
click at [891, 176] on button "Date" at bounding box center [894, 184] width 55 height 37
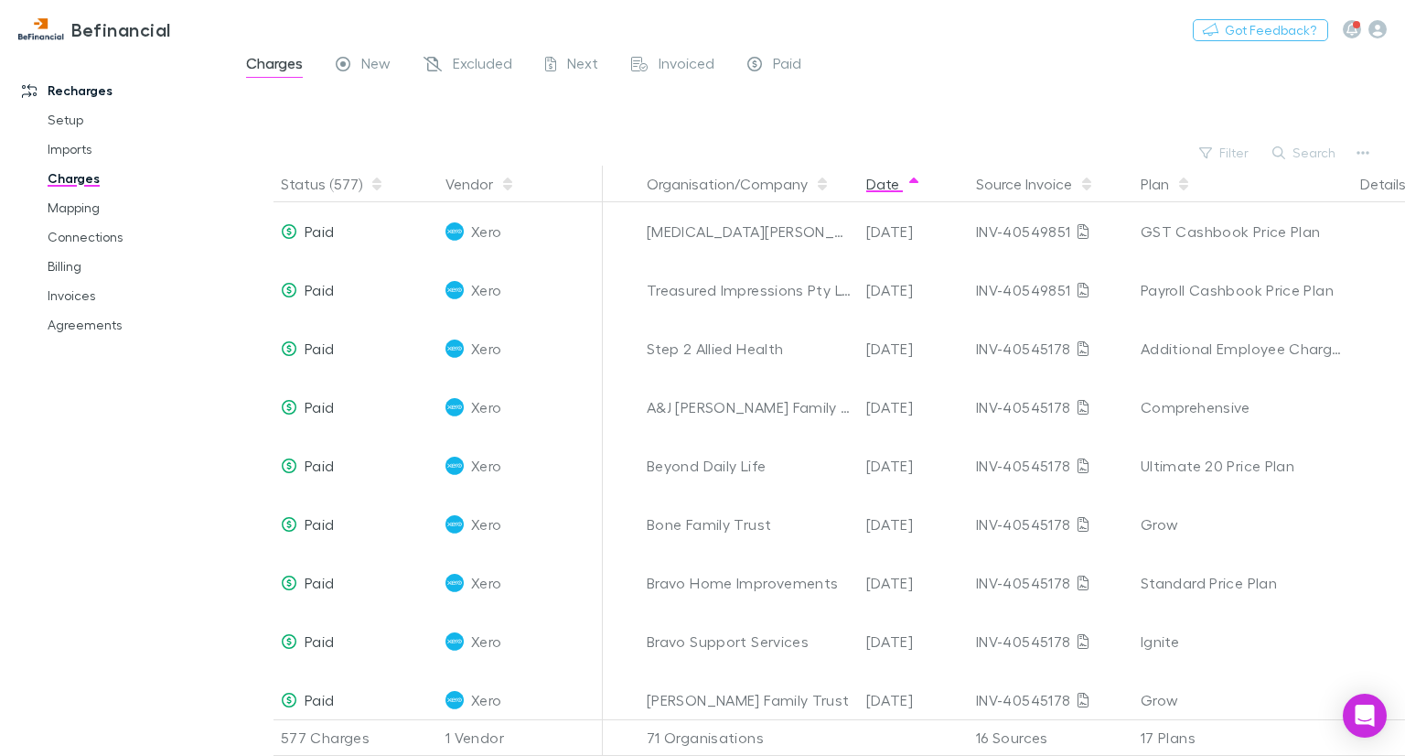
click at [867, 176] on button "Date" at bounding box center [894, 184] width 55 height 37
click at [79, 127] on link "Setup" at bounding box center [134, 119] width 210 height 29
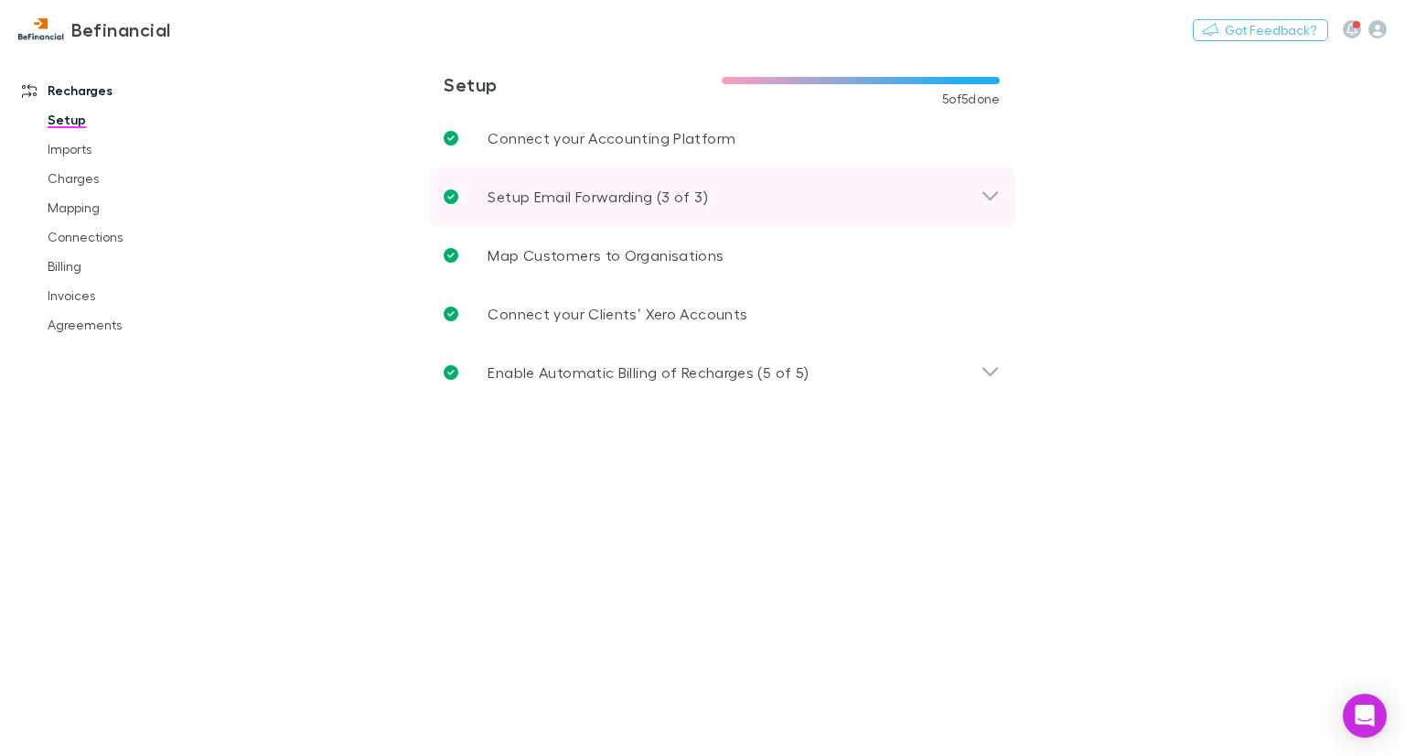
click at [530, 198] on p "Setup Email Forwarding (3 of 3)" at bounding box center [598, 197] width 220 height 22
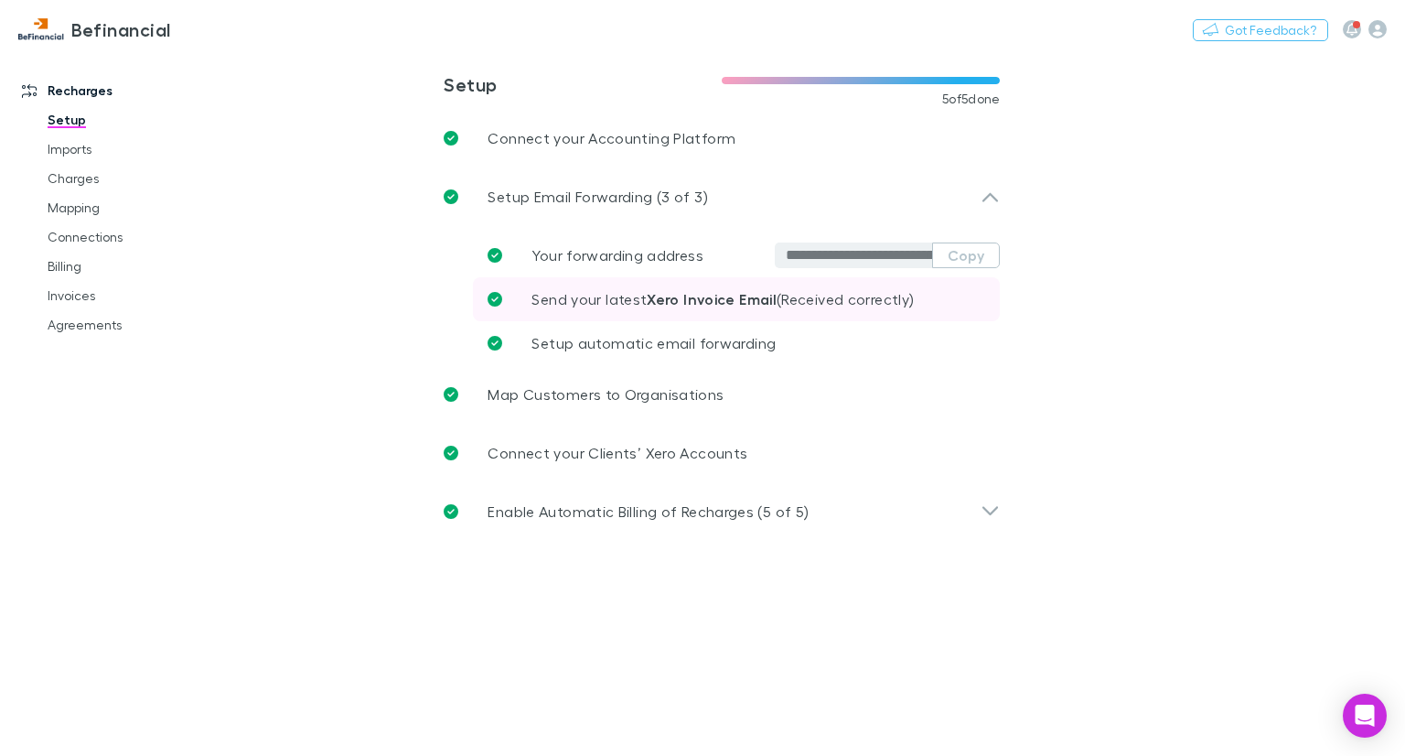
click at [732, 294] on strong "Xero Invoice Email" at bounding box center [712, 299] width 130 height 18
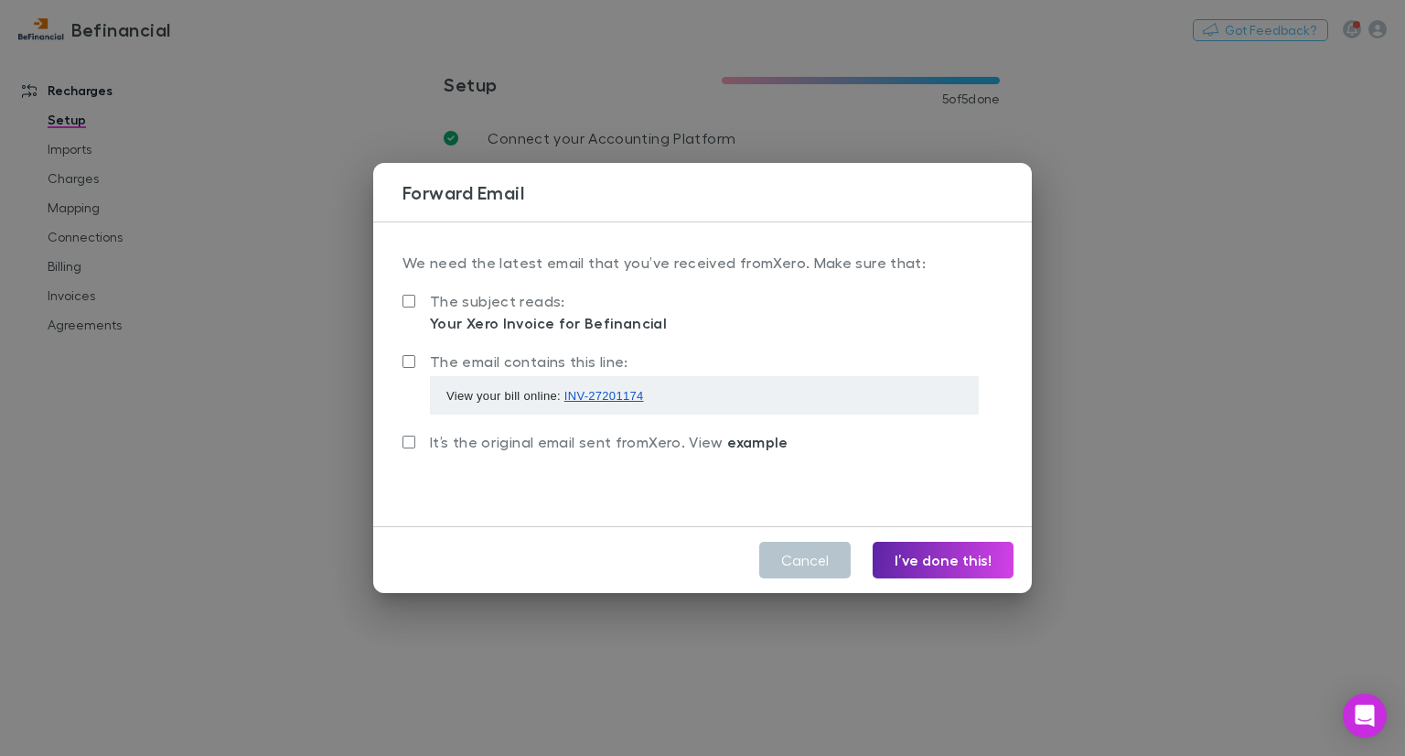
click at [619, 400] on span "INV-27201174" at bounding box center [605, 396] width 80 height 14
click at [623, 400] on span "INV-27201174" at bounding box center [605, 396] width 80 height 14
click at [585, 393] on span "INV-27201174" at bounding box center [605, 396] width 80 height 14
click at [814, 553] on button "Cancel" at bounding box center [805, 560] width 92 height 37
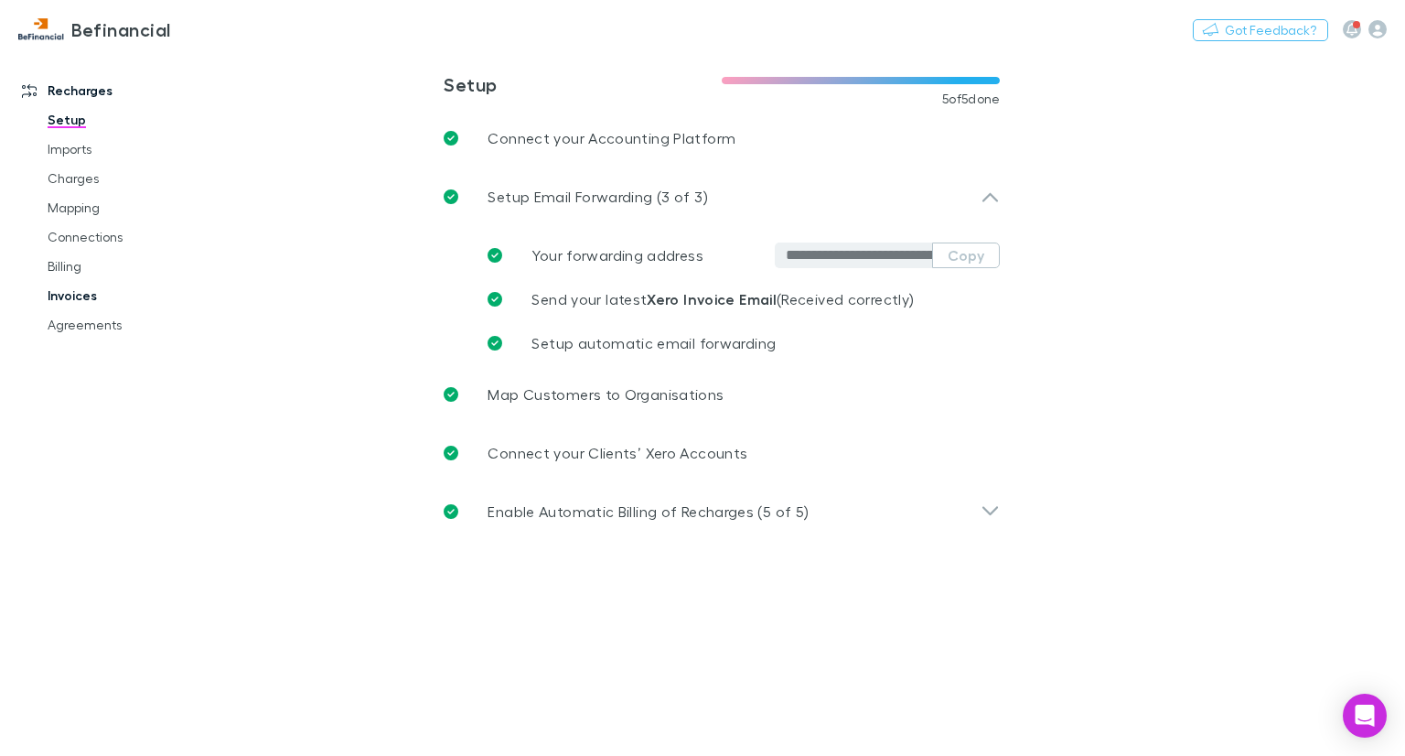
click at [128, 286] on link "Invoices" at bounding box center [134, 295] width 210 height 29
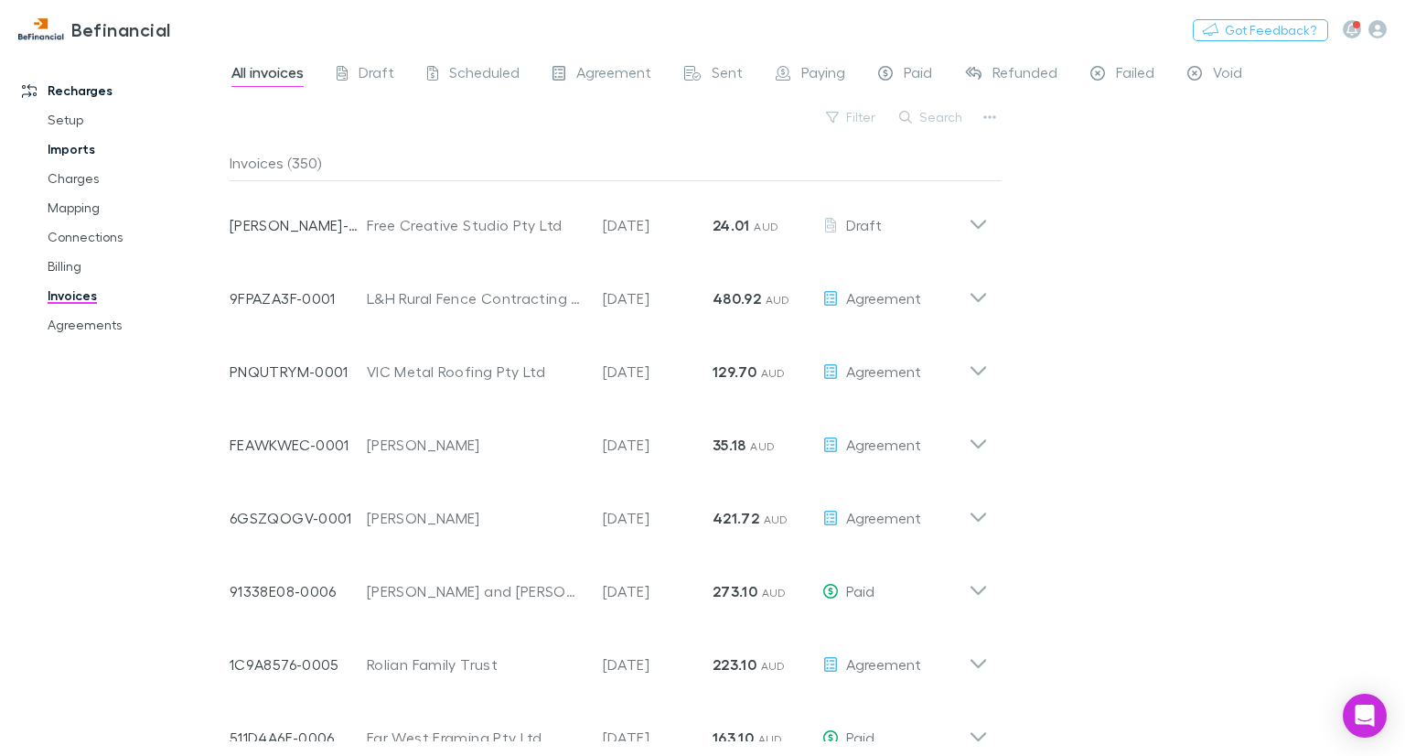
click at [84, 155] on link "Imports" at bounding box center [134, 149] width 210 height 29
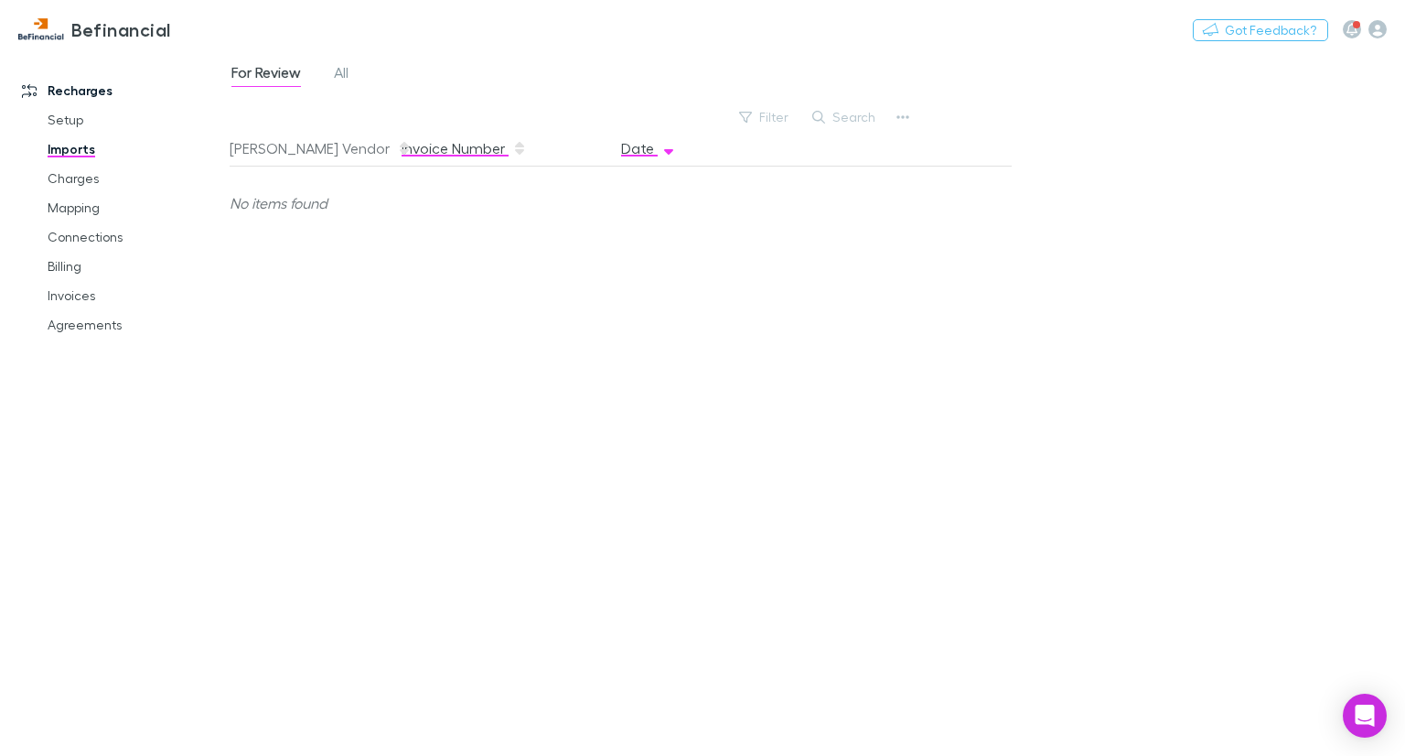
click at [410, 150] on button "Invoice Number" at bounding box center [464, 148] width 125 height 37
click at [277, 147] on button "[PERSON_NAME] Vendor" at bounding box center [321, 148] width 182 height 37
click at [348, 64] on span "All" at bounding box center [341, 75] width 15 height 24
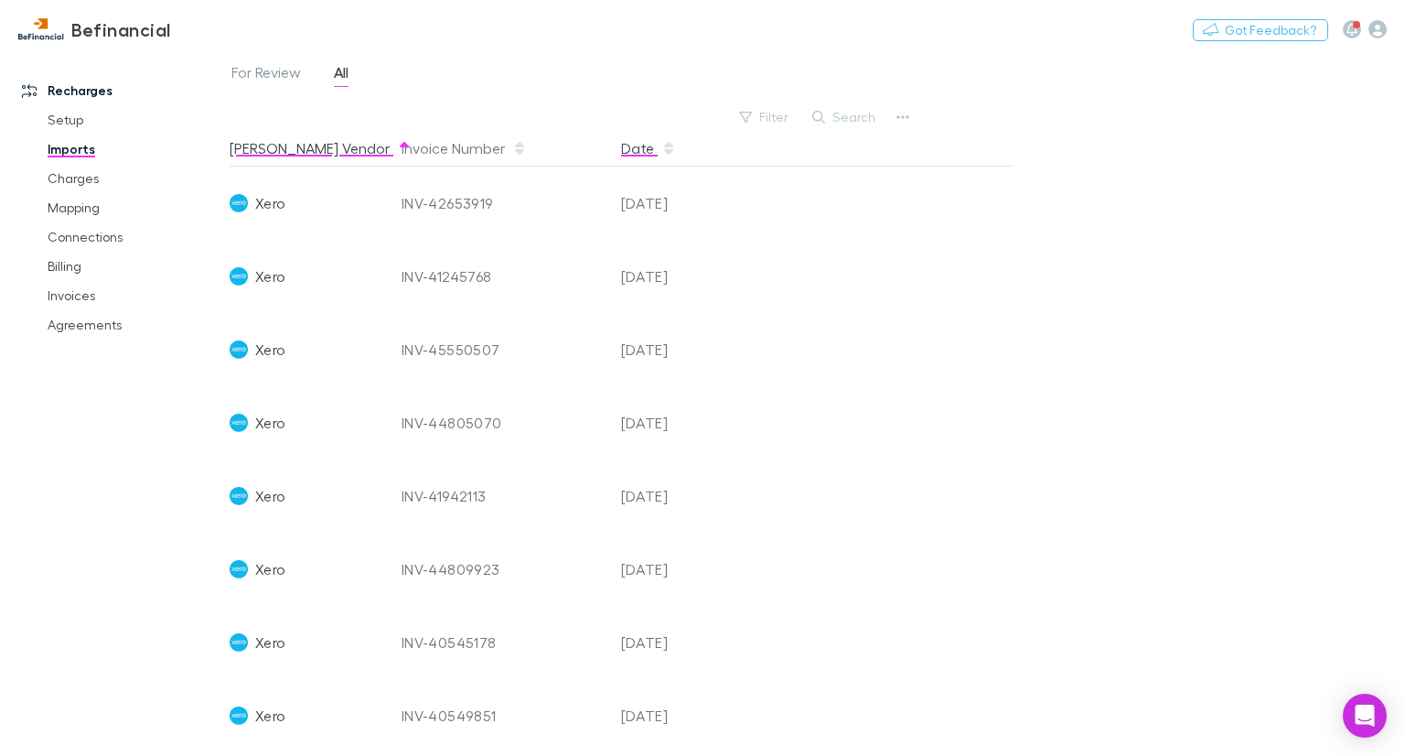
click at [638, 154] on button "Date" at bounding box center [648, 148] width 55 height 37
click at [472, 198] on div "INV-45550507" at bounding box center [504, 203] width 205 height 73
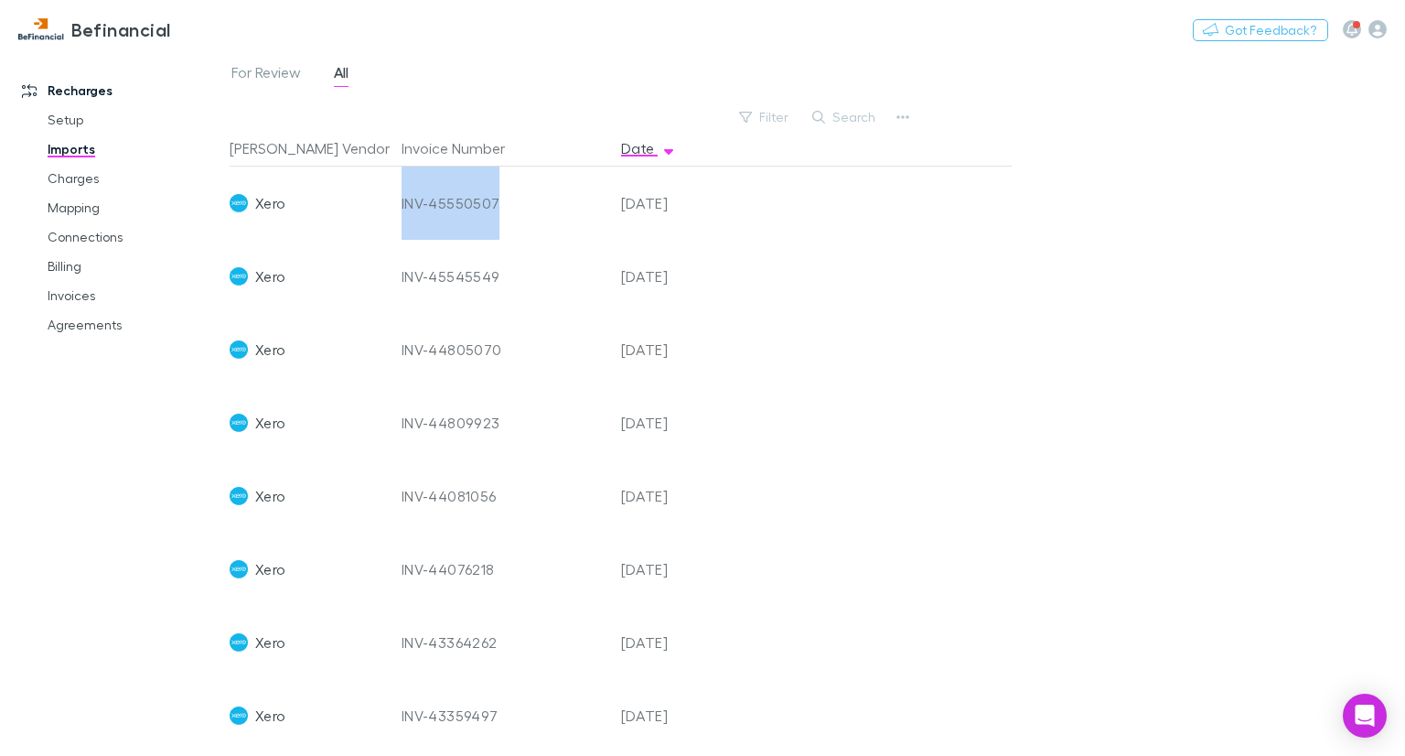
click at [472, 198] on div "INV-45550507" at bounding box center [504, 203] width 205 height 73
click at [80, 297] on link "Invoices" at bounding box center [134, 295] width 210 height 29
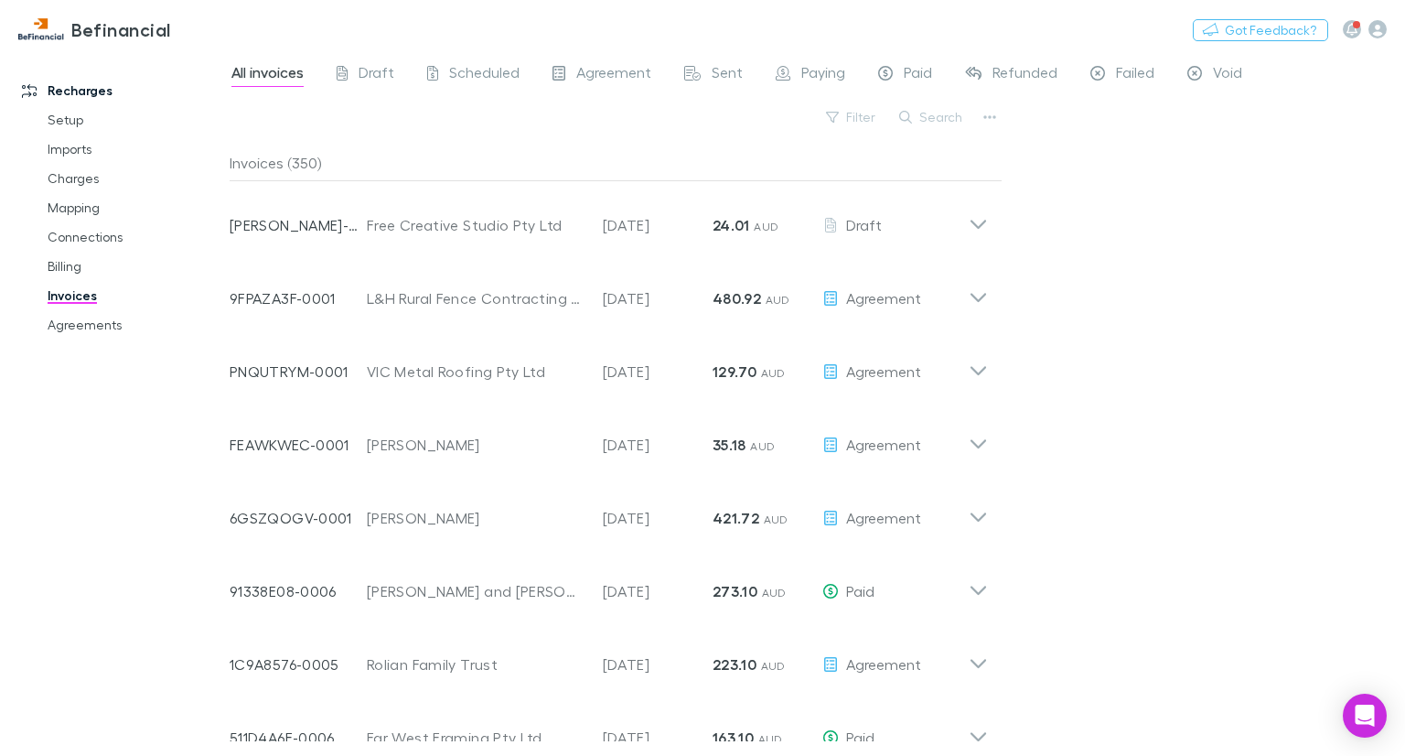
click at [84, 300] on link "Invoices" at bounding box center [134, 295] width 210 height 29
click at [936, 120] on button "Search" at bounding box center [931, 117] width 83 height 22
type input "*"
drag, startPoint x: 884, startPoint y: 115, endPoint x: 845, endPoint y: 120, distance: 38.7
click at [845, 120] on div "***" at bounding box center [904, 117] width 137 height 22
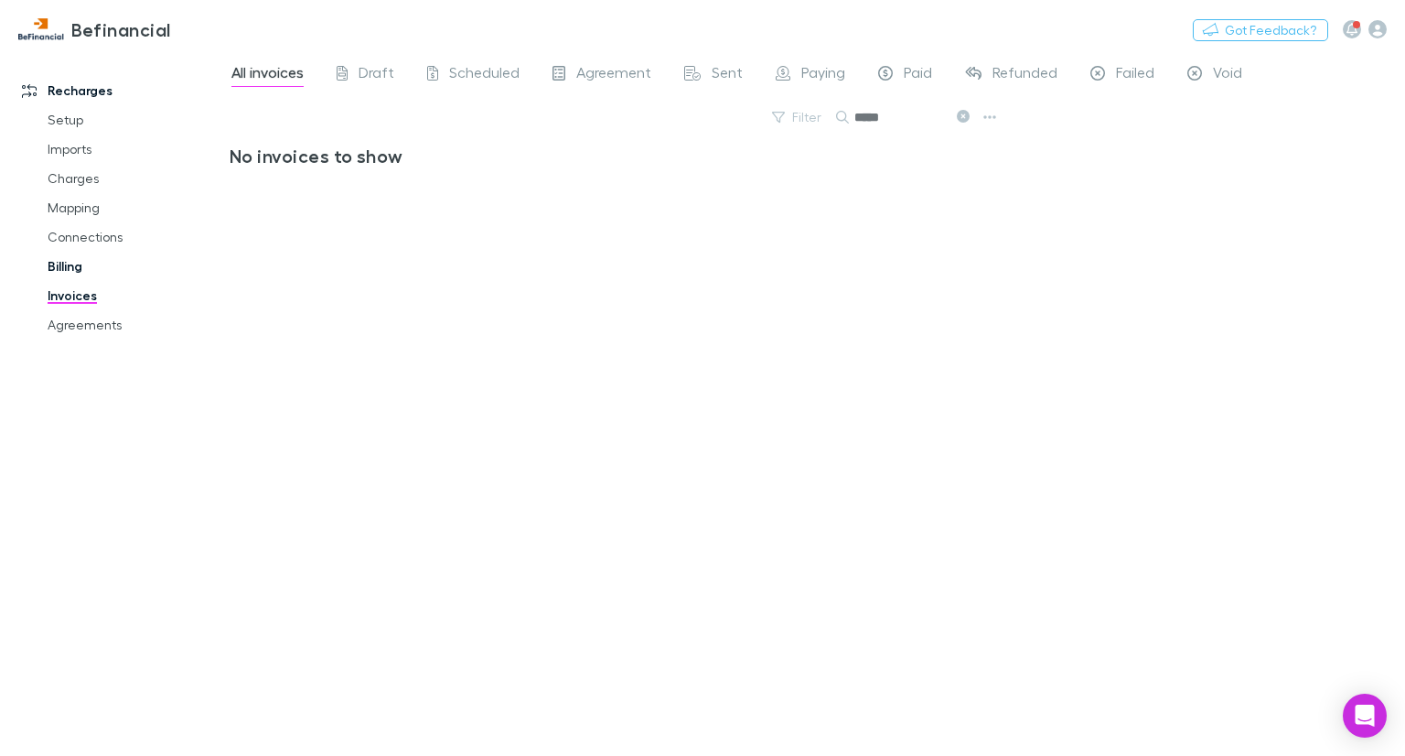
type input "*****"
click at [157, 253] on link "Billing" at bounding box center [134, 266] width 210 height 29
click at [90, 258] on link "Billing" at bounding box center [134, 266] width 210 height 29
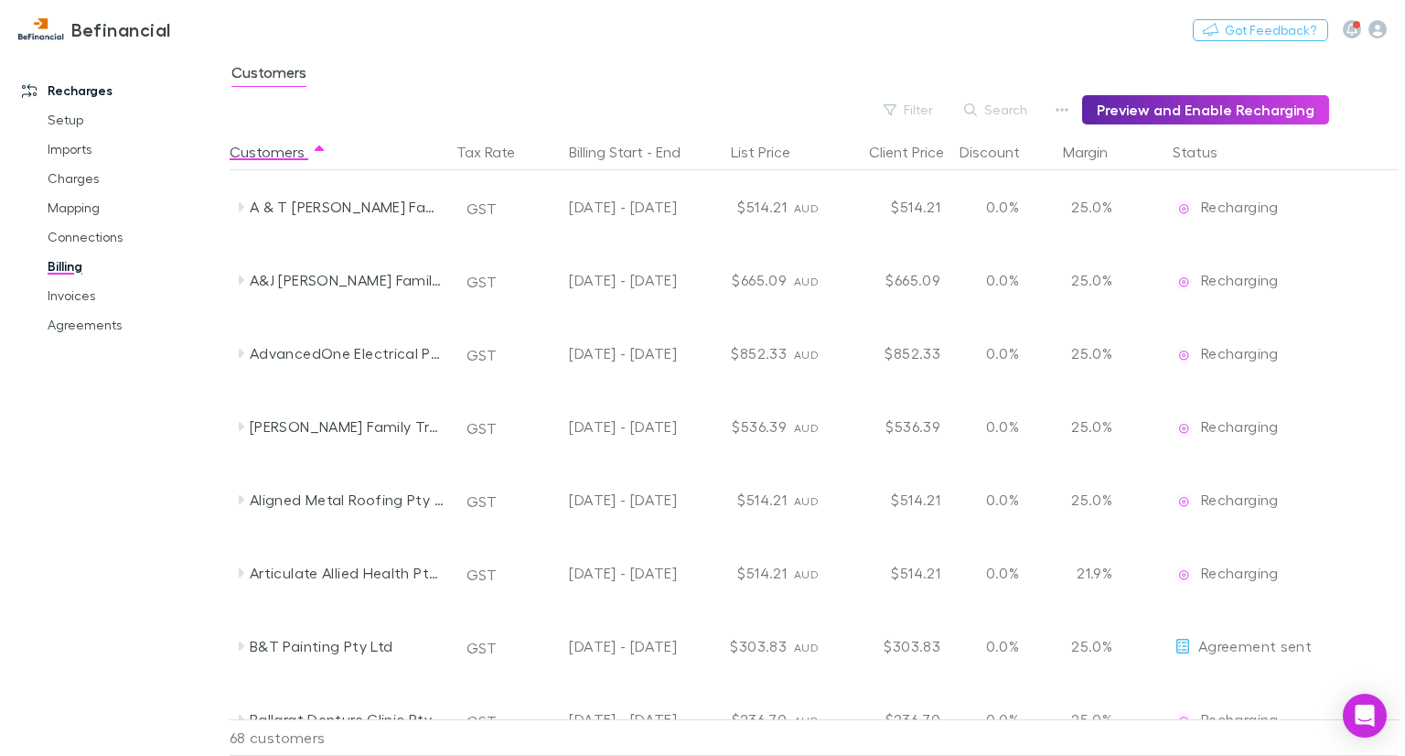
click at [73, 264] on link "Billing" at bounding box center [134, 266] width 210 height 29
click at [1010, 112] on button "Search" at bounding box center [996, 110] width 83 height 22
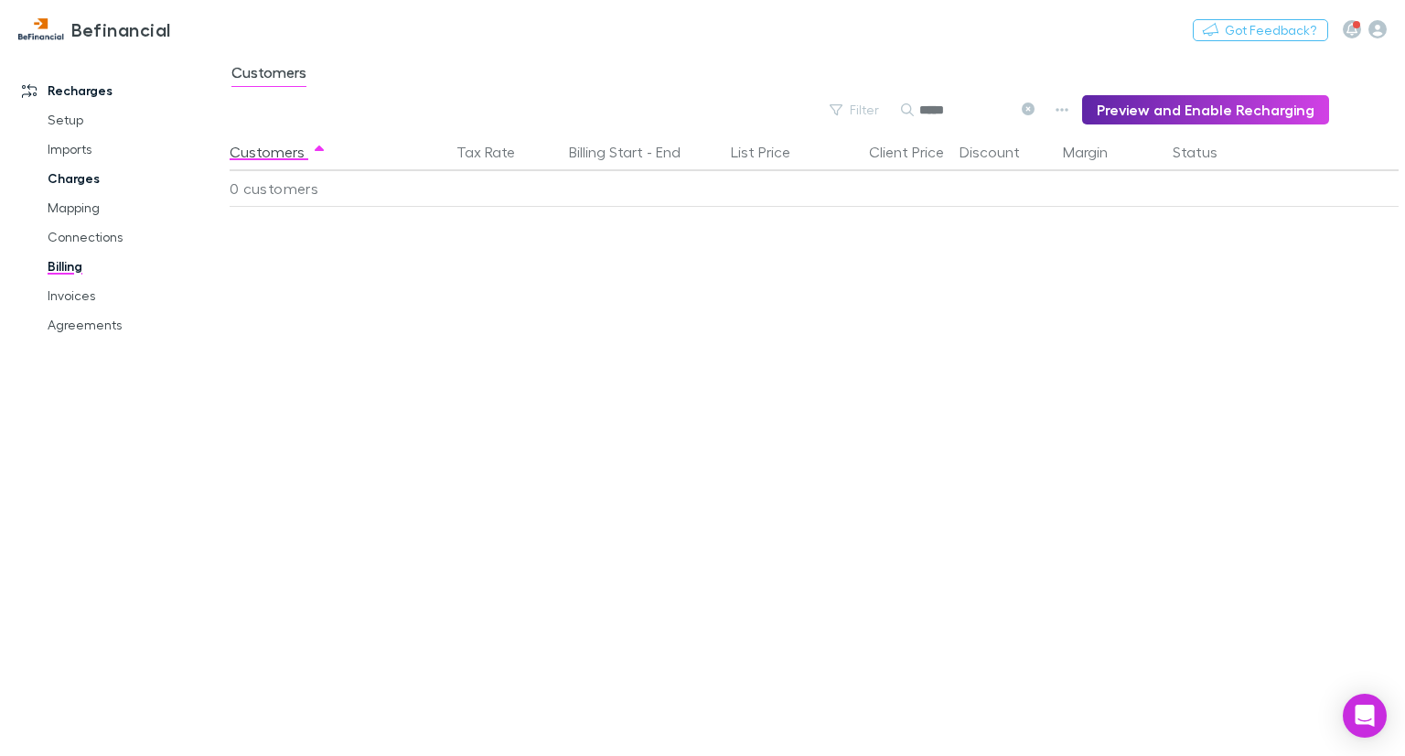
type input "*****"
click at [90, 168] on link "Charges" at bounding box center [134, 178] width 210 height 29
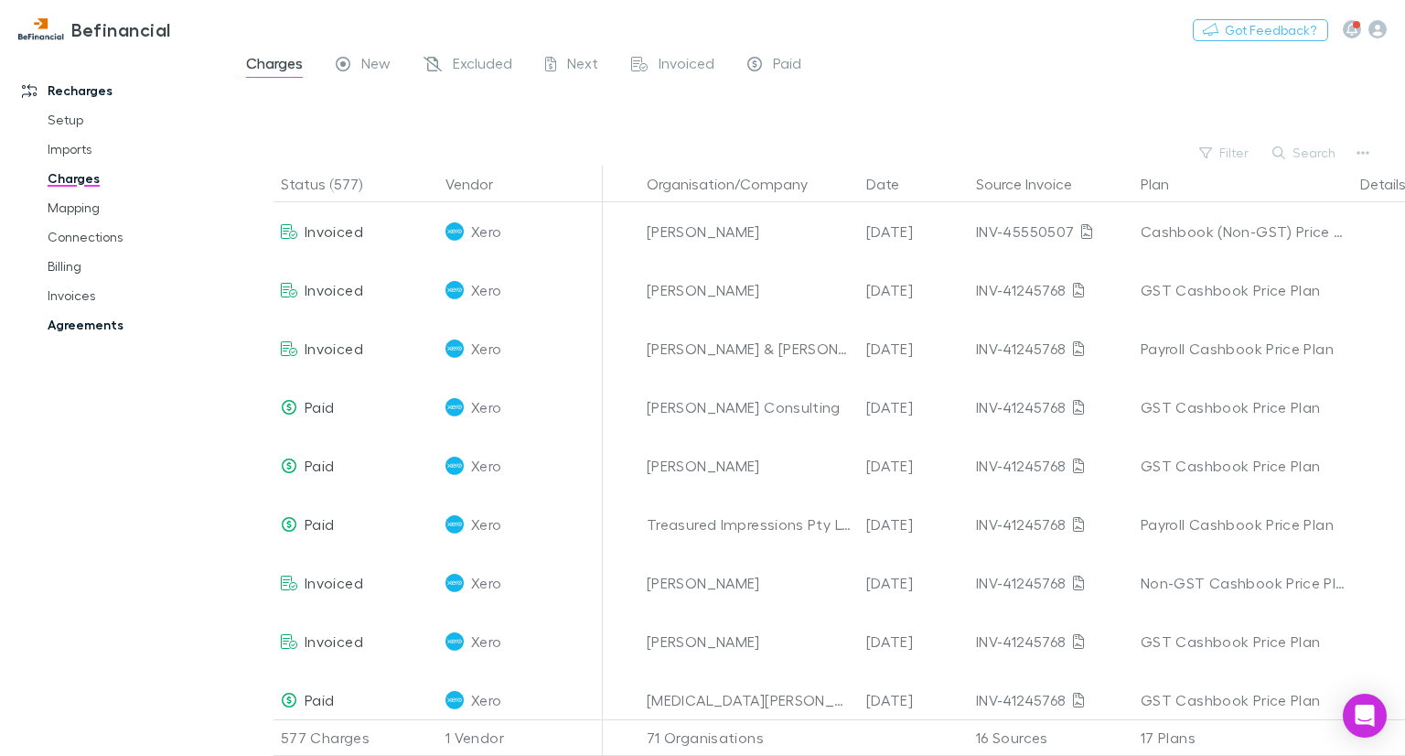
click at [103, 323] on link "Agreements" at bounding box center [134, 324] width 210 height 29
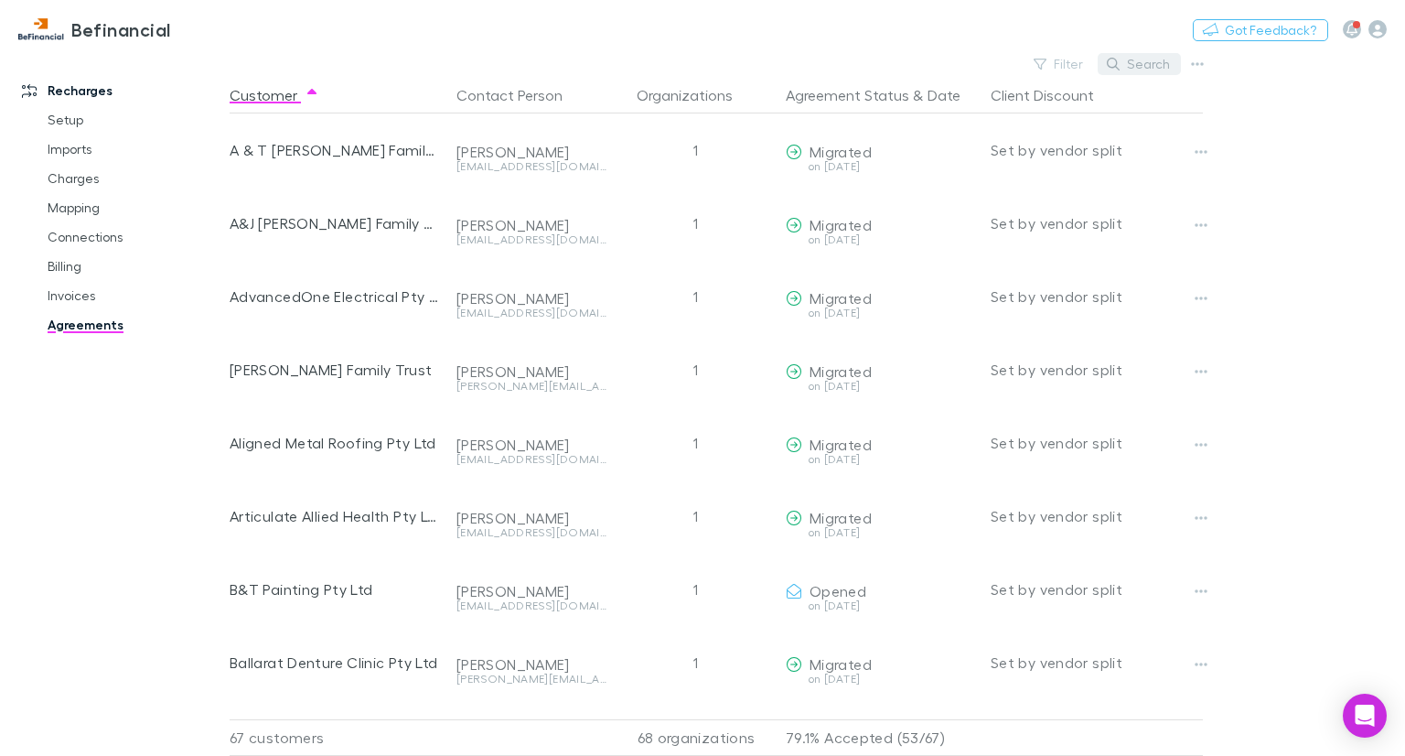
click at [1131, 66] on button "Search" at bounding box center [1139, 64] width 83 height 22
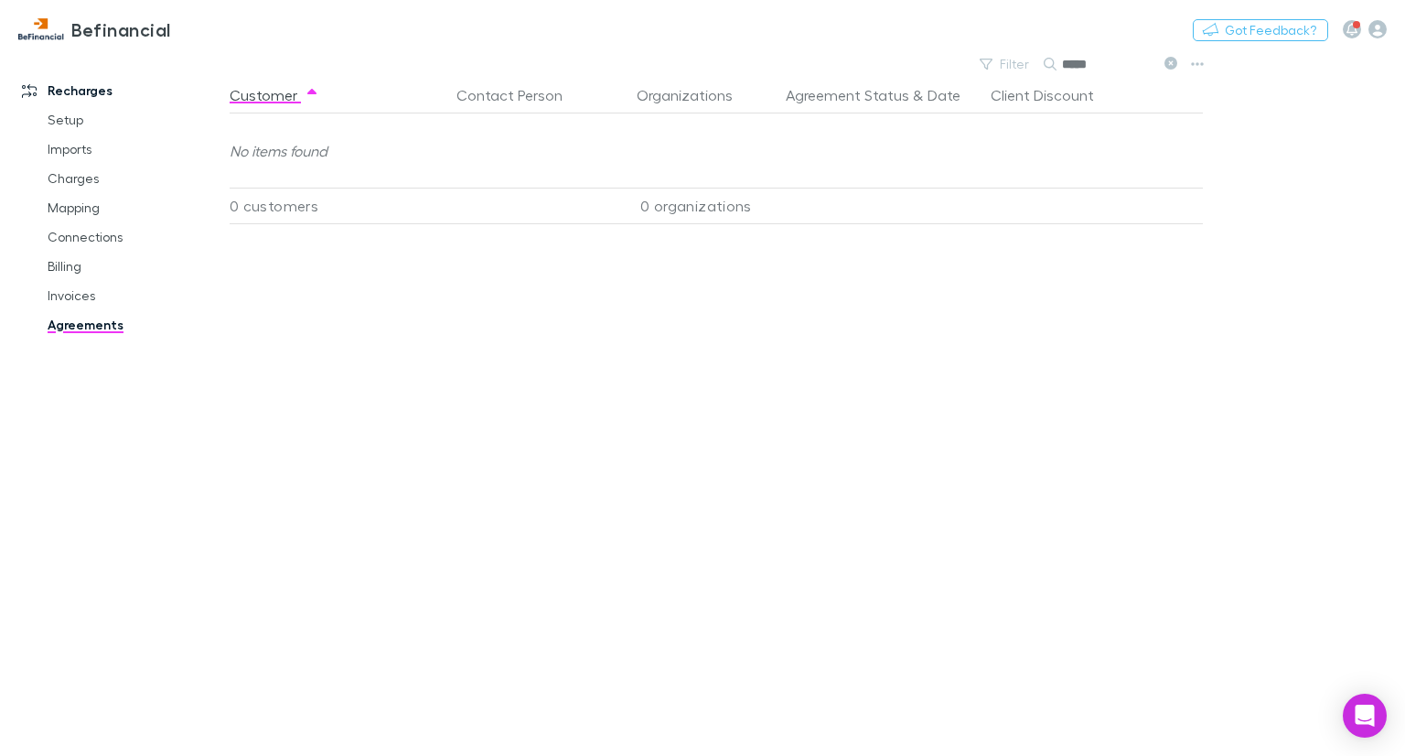
type input "*****"
